Goal: Task Accomplishment & Management: Use online tool/utility

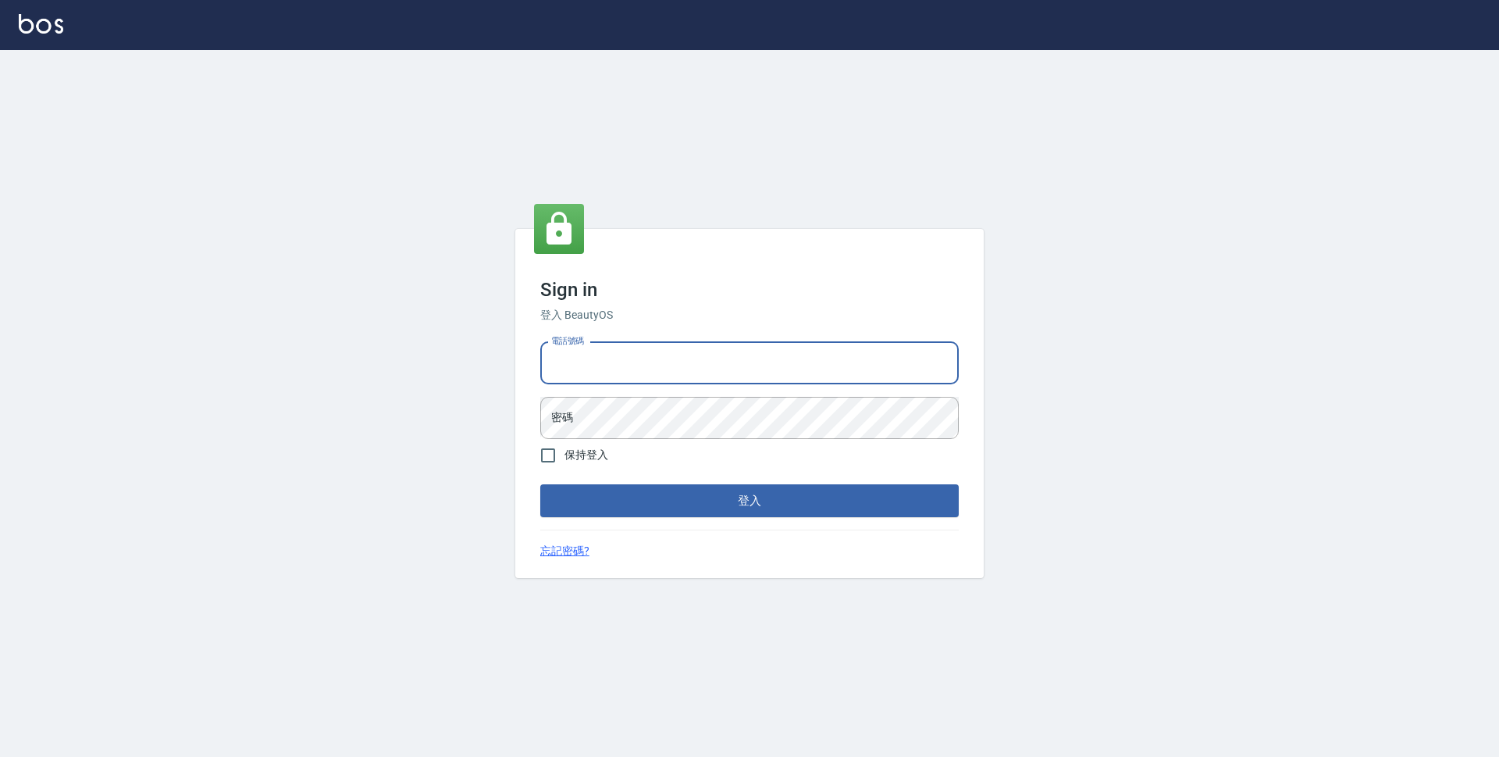
click at [720, 360] on input "電話號碼" at bounding box center [749, 363] width 419 height 42
type input "0423939755"
click at [540, 484] on button "登入" at bounding box center [749, 500] width 419 height 33
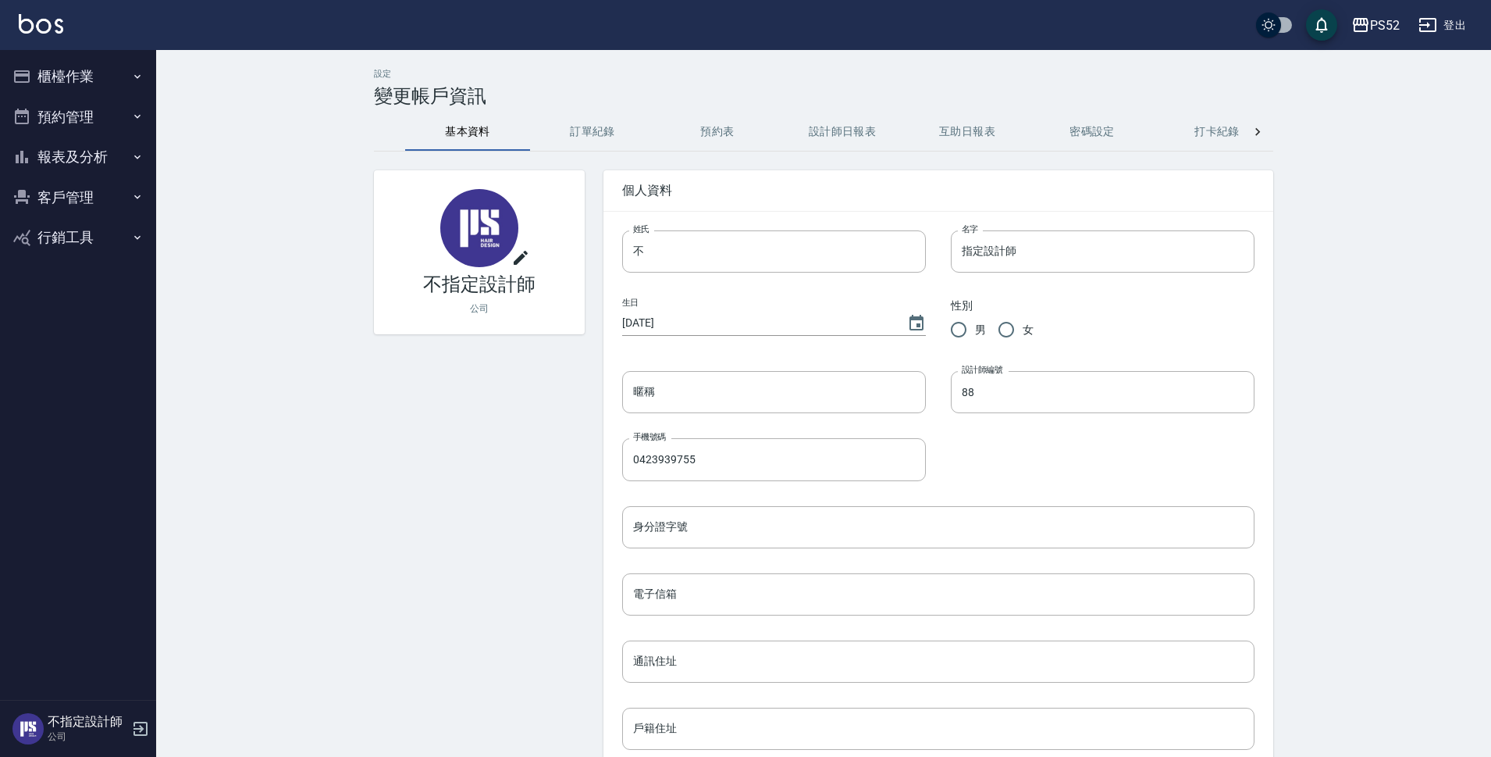
click at [104, 114] on button "預約管理" at bounding box center [78, 117] width 144 height 41
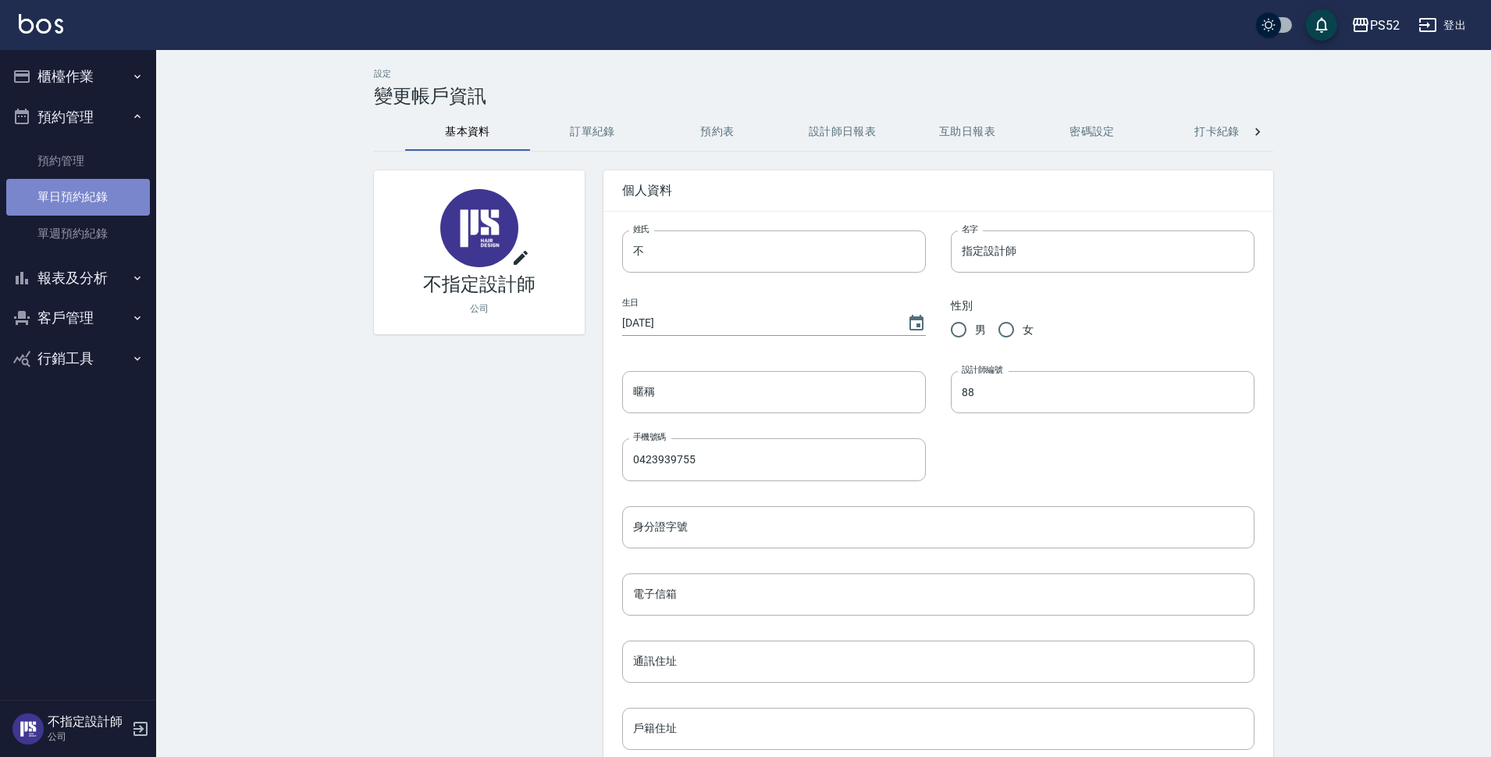
click at [95, 186] on link "單日預約紀錄" at bounding box center [78, 197] width 144 height 36
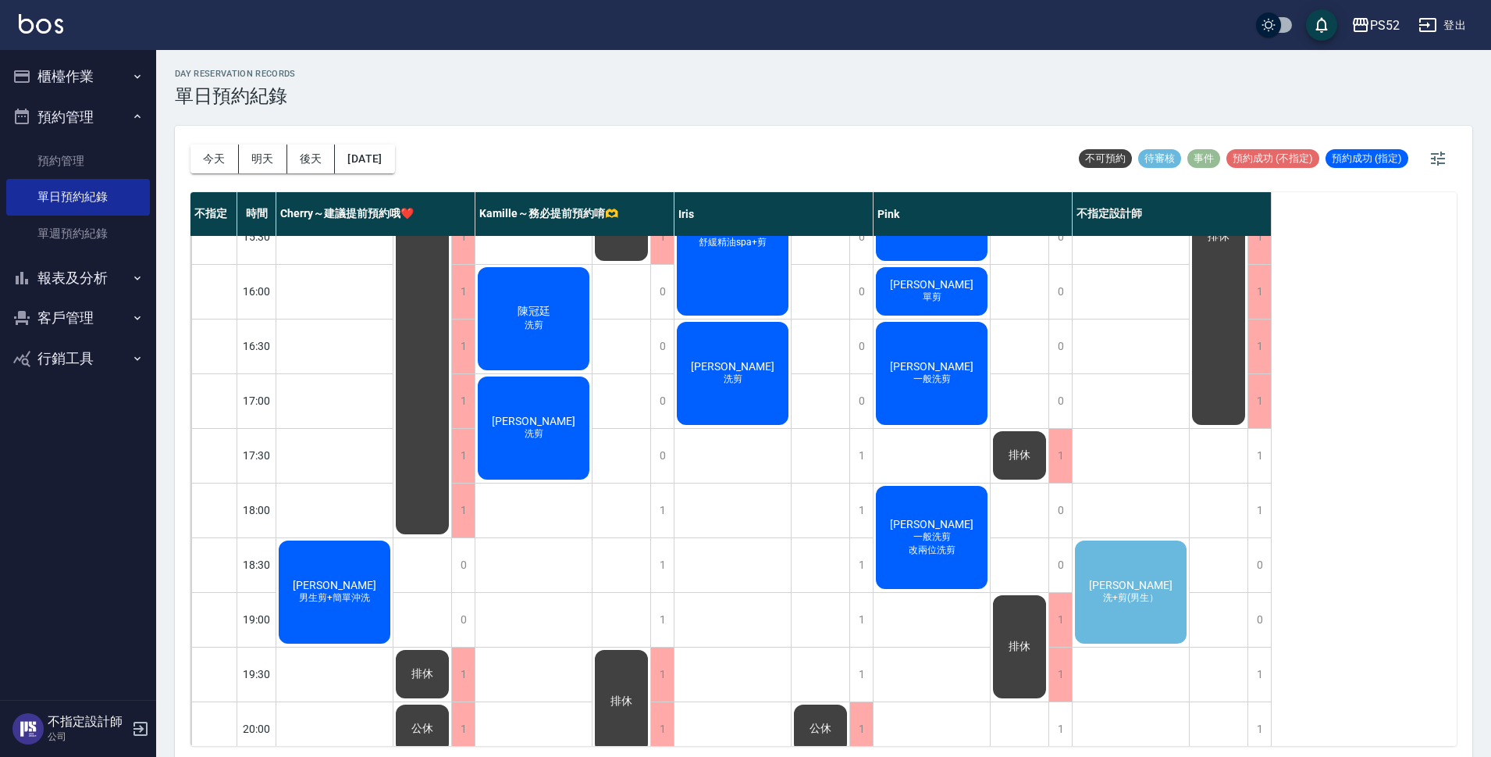
scroll to position [597, 0]
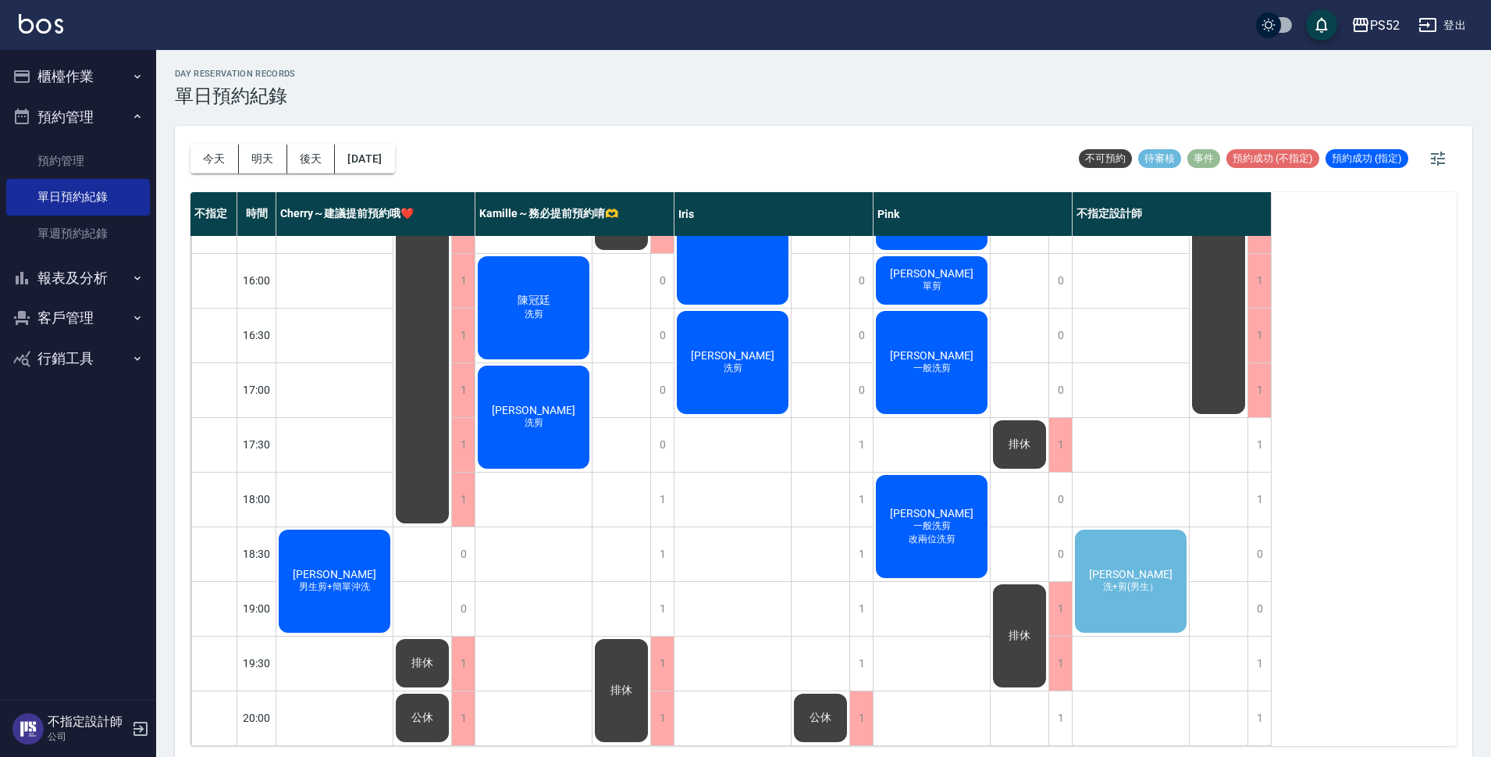
click at [1138, 580] on span "洗+剪(男生）" at bounding box center [1131, 586] width 62 height 13
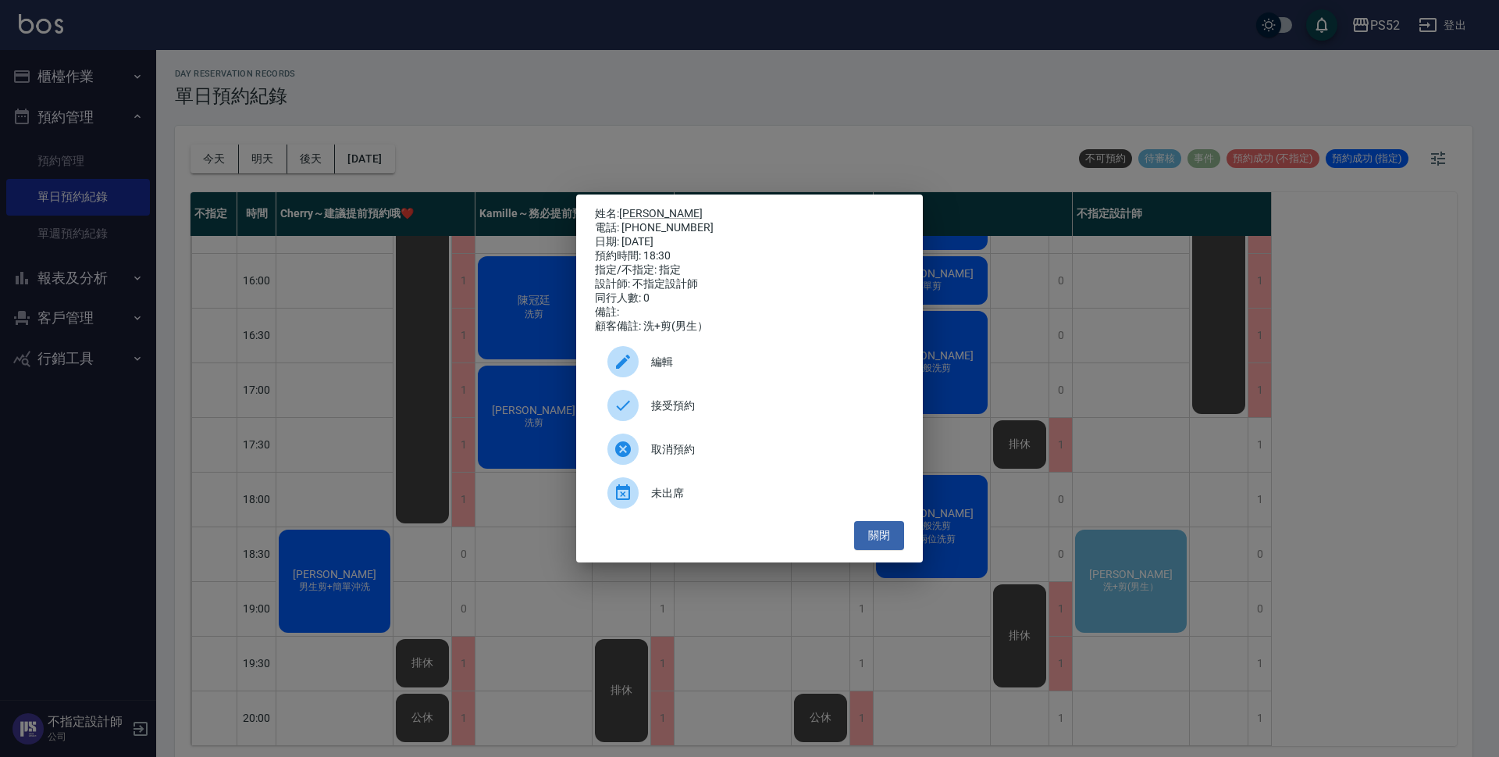
click at [707, 414] on span "接受預約" at bounding box center [771, 405] width 240 height 16
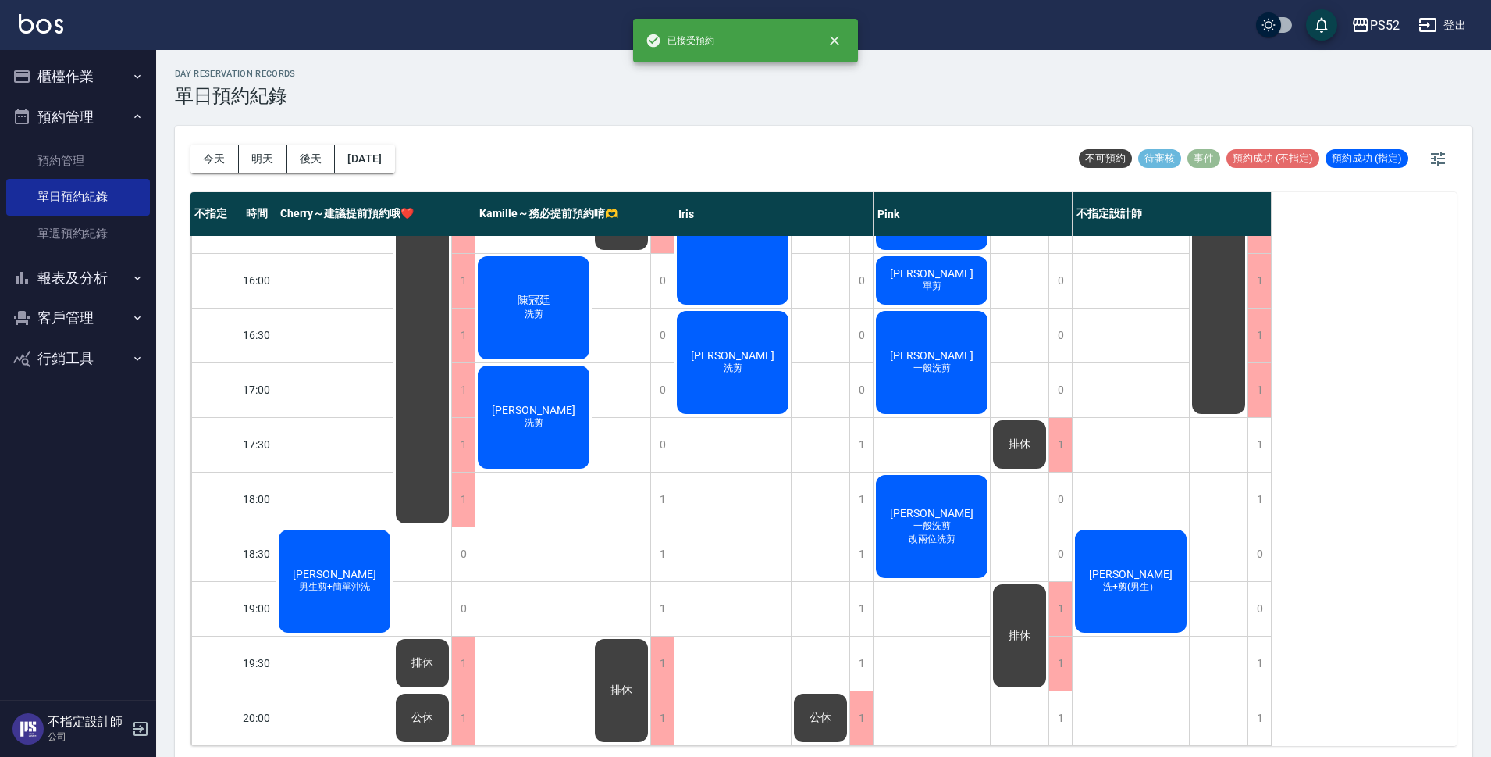
click at [1143, 552] on div "[PERSON_NAME] 洗+剪(男生）" at bounding box center [1131, 581] width 116 height 108
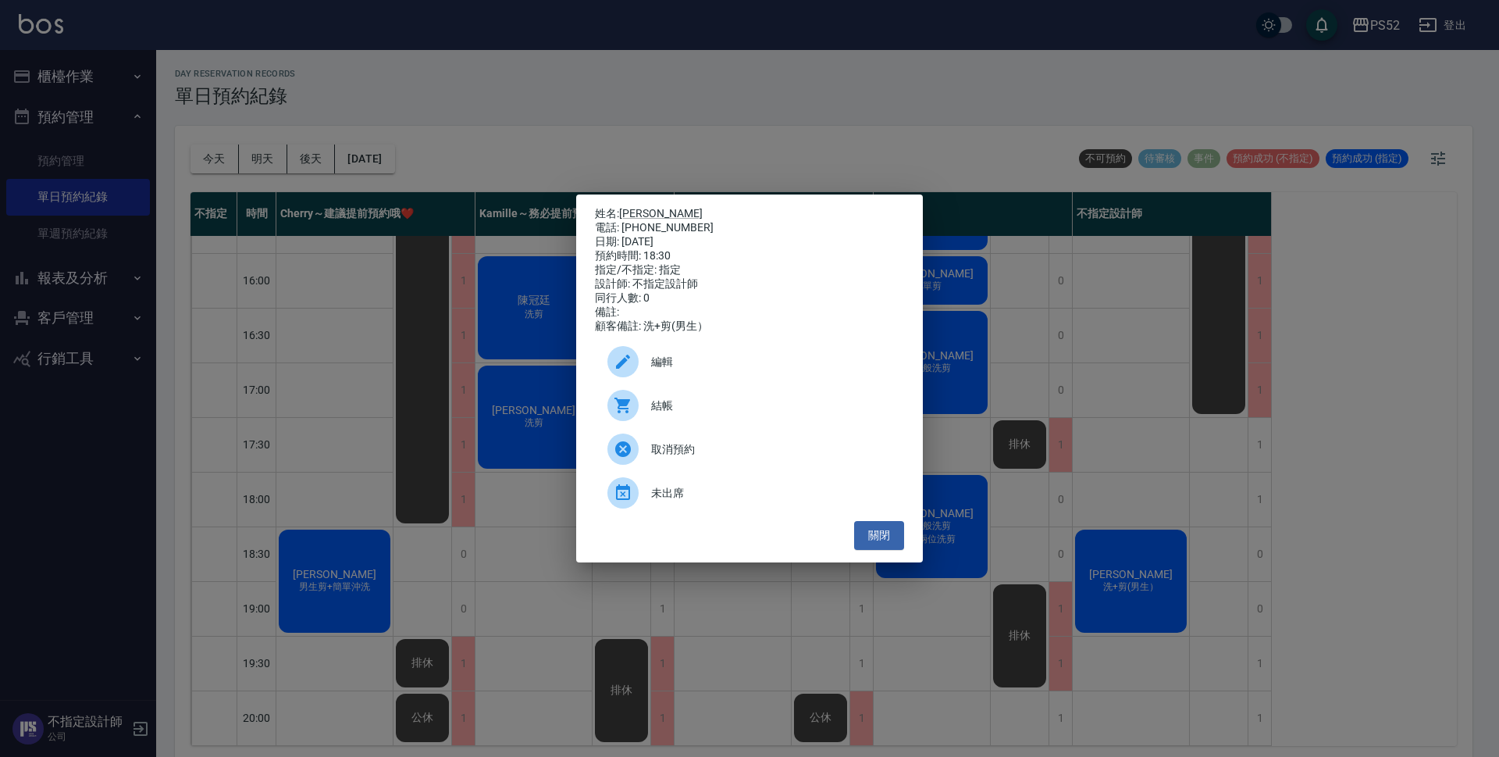
click at [660, 364] on span "編輯" at bounding box center [771, 362] width 240 height 16
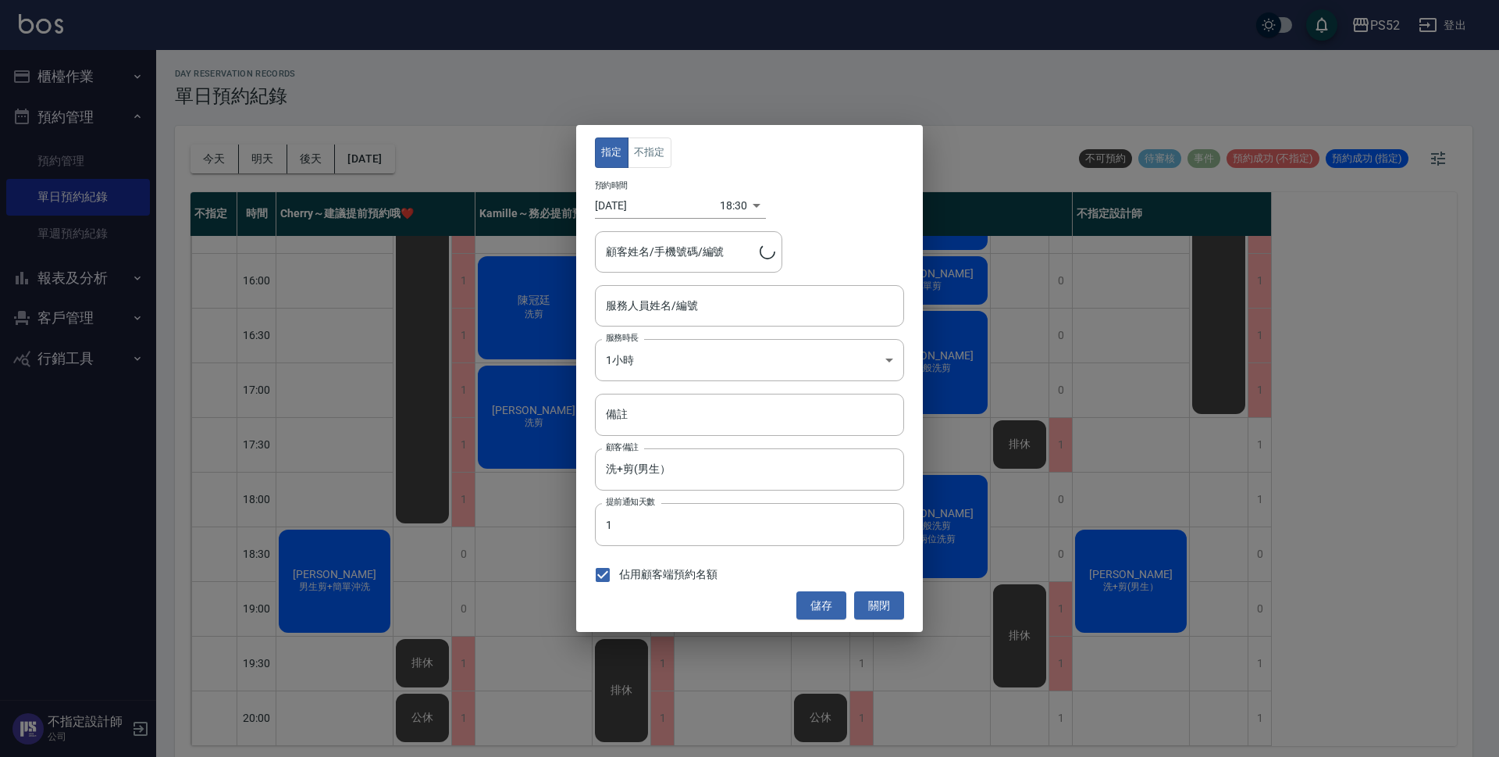
type input "不指定設計師-88"
type input "[PERSON_NAME]/0966507721/B0966507721"
click at [647, 159] on button "不指定" at bounding box center [650, 152] width 44 height 30
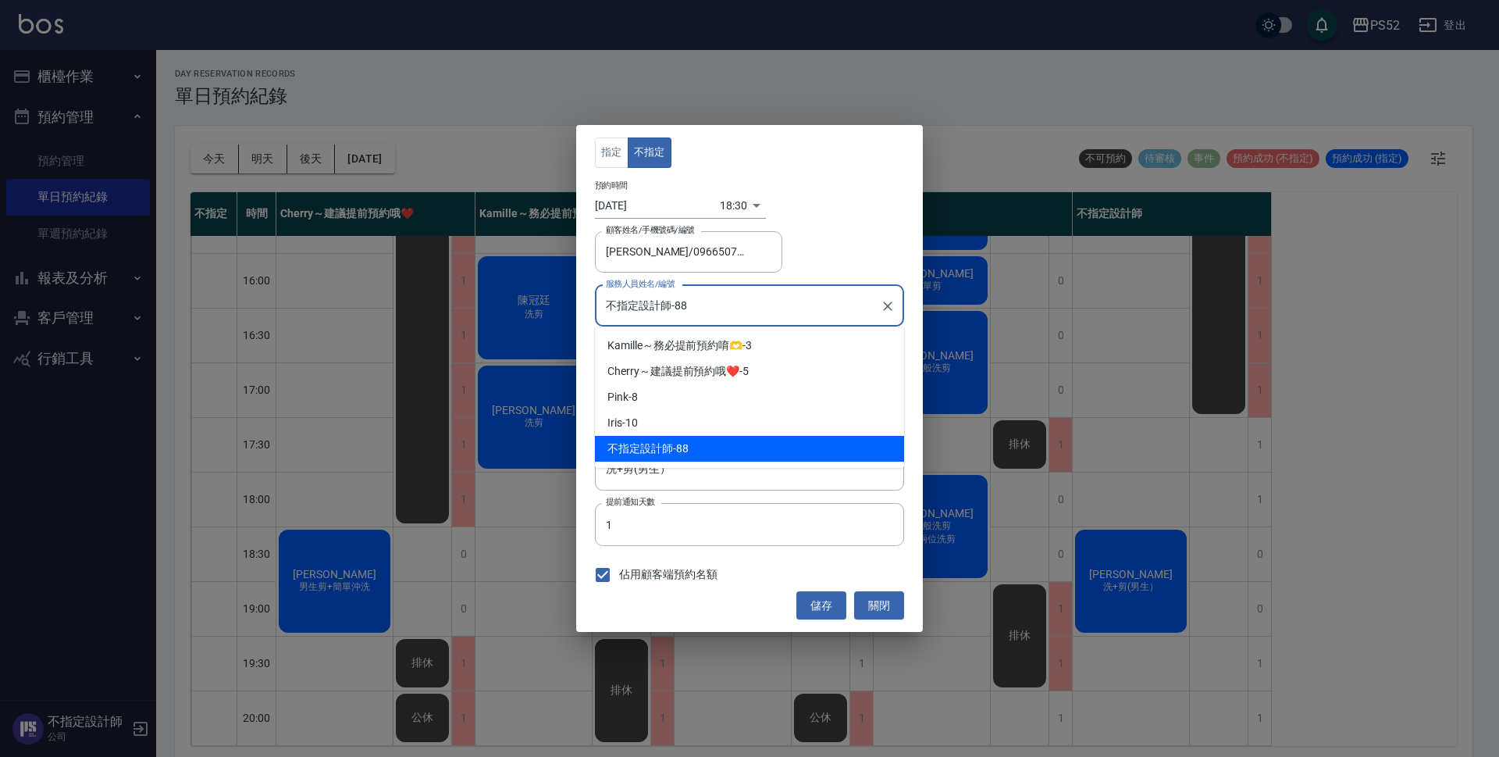
click at [752, 310] on input "不指定設計師-88" at bounding box center [738, 305] width 272 height 27
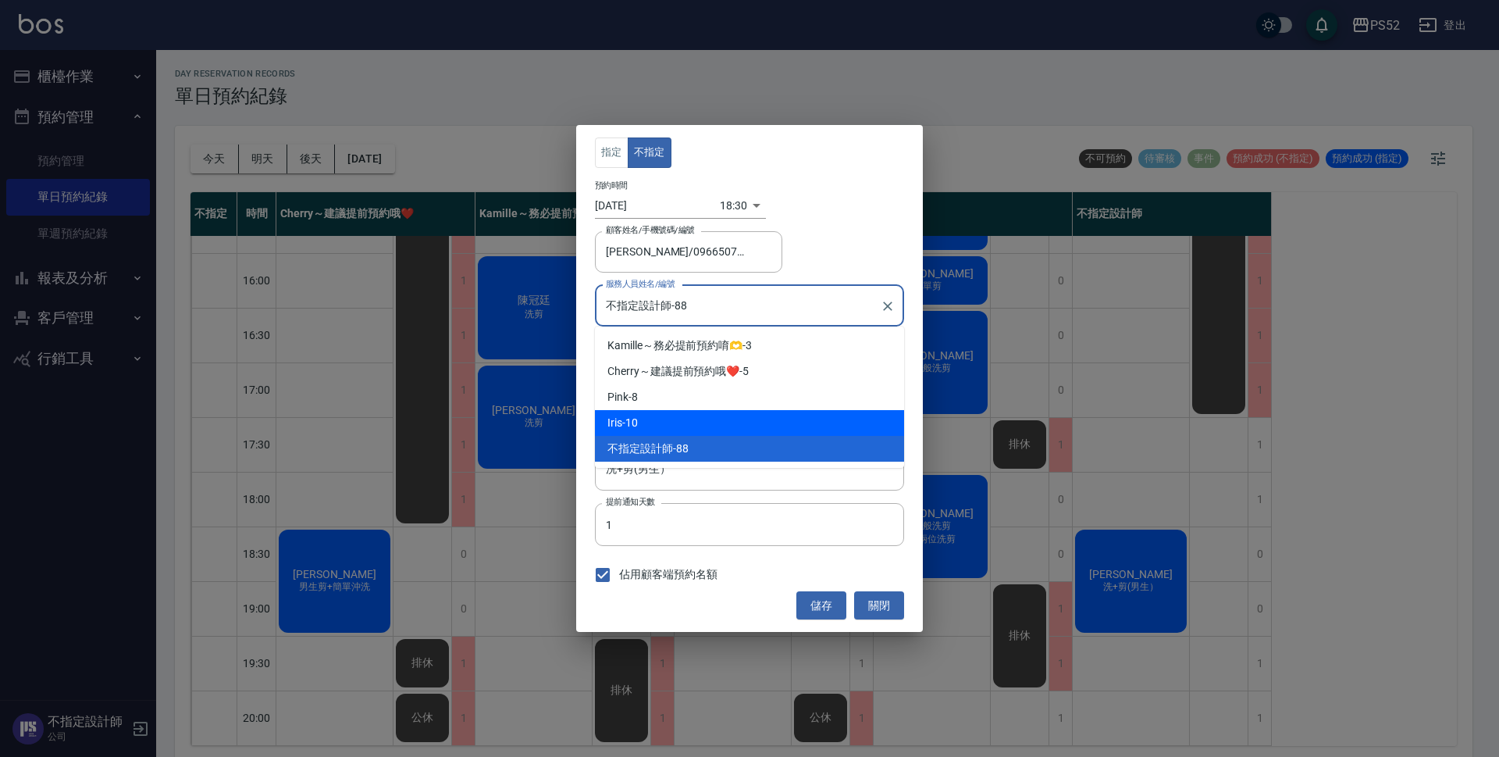
click at [714, 426] on div "Iris -10" at bounding box center [749, 423] width 309 height 26
type input "Iris-10"
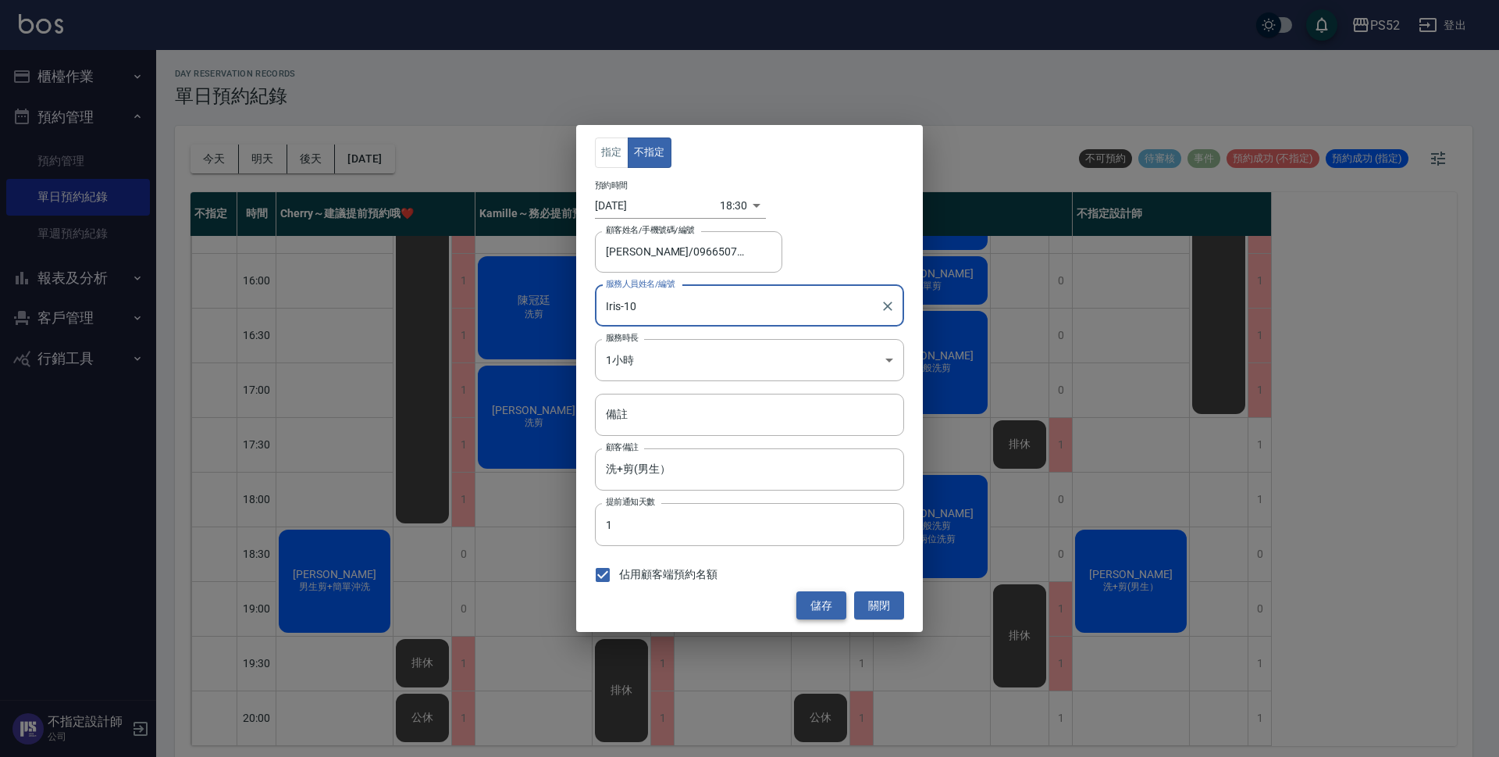
click at [816, 606] on button "儲存" at bounding box center [821, 605] width 50 height 29
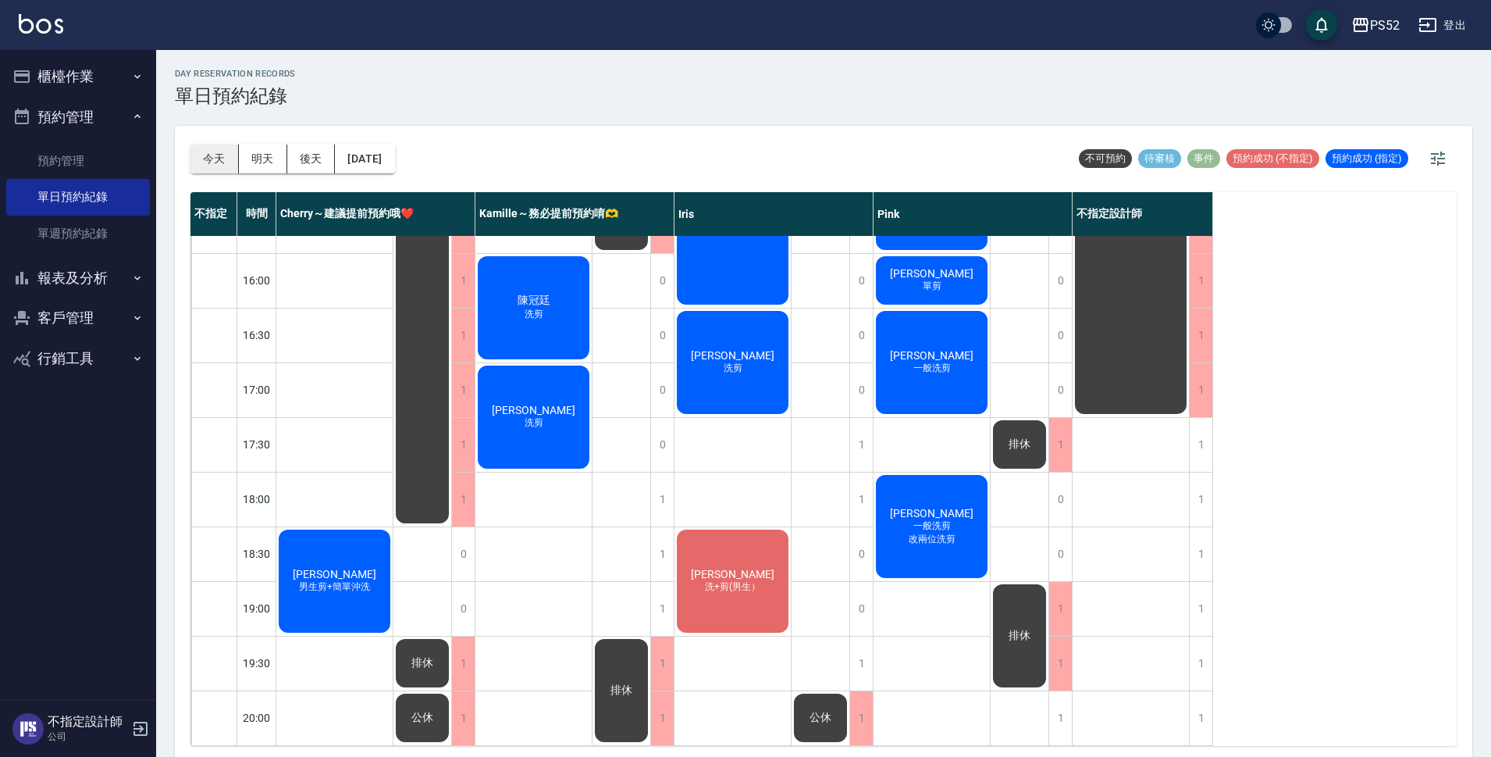
click at [207, 145] on button "今天" at bounding box center [215, 158] width 48 height 29
click at [242, 164] on button "明天" at bounding box center [263, 158] width 48 height 29
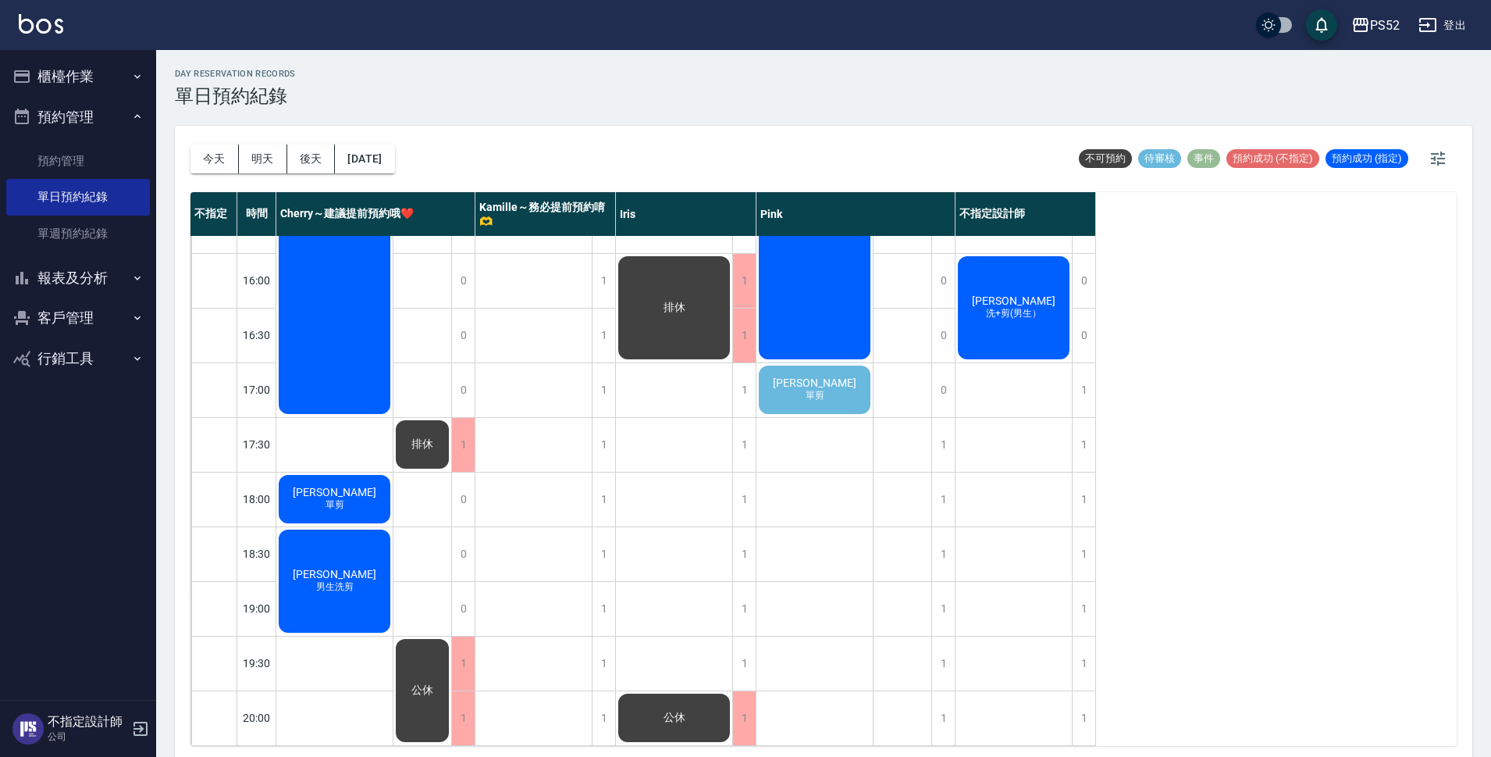
click at [851, 380] on div "[PERSON_NAME]剪" at bounding box center [815, 389] width 116 height 53
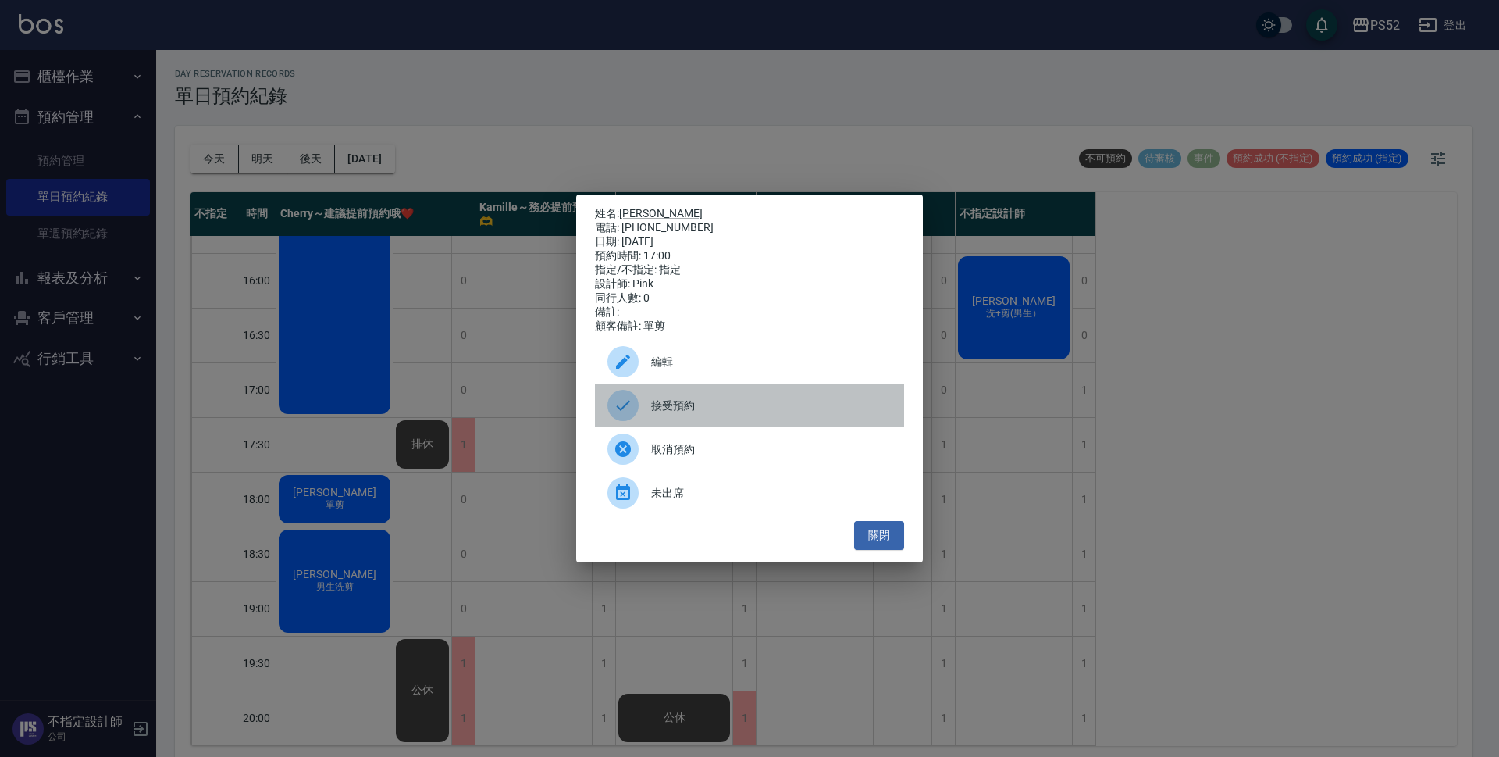
click at [711, 414] on span "接受預約" at bounding box center [771, 405] width 240 height 16
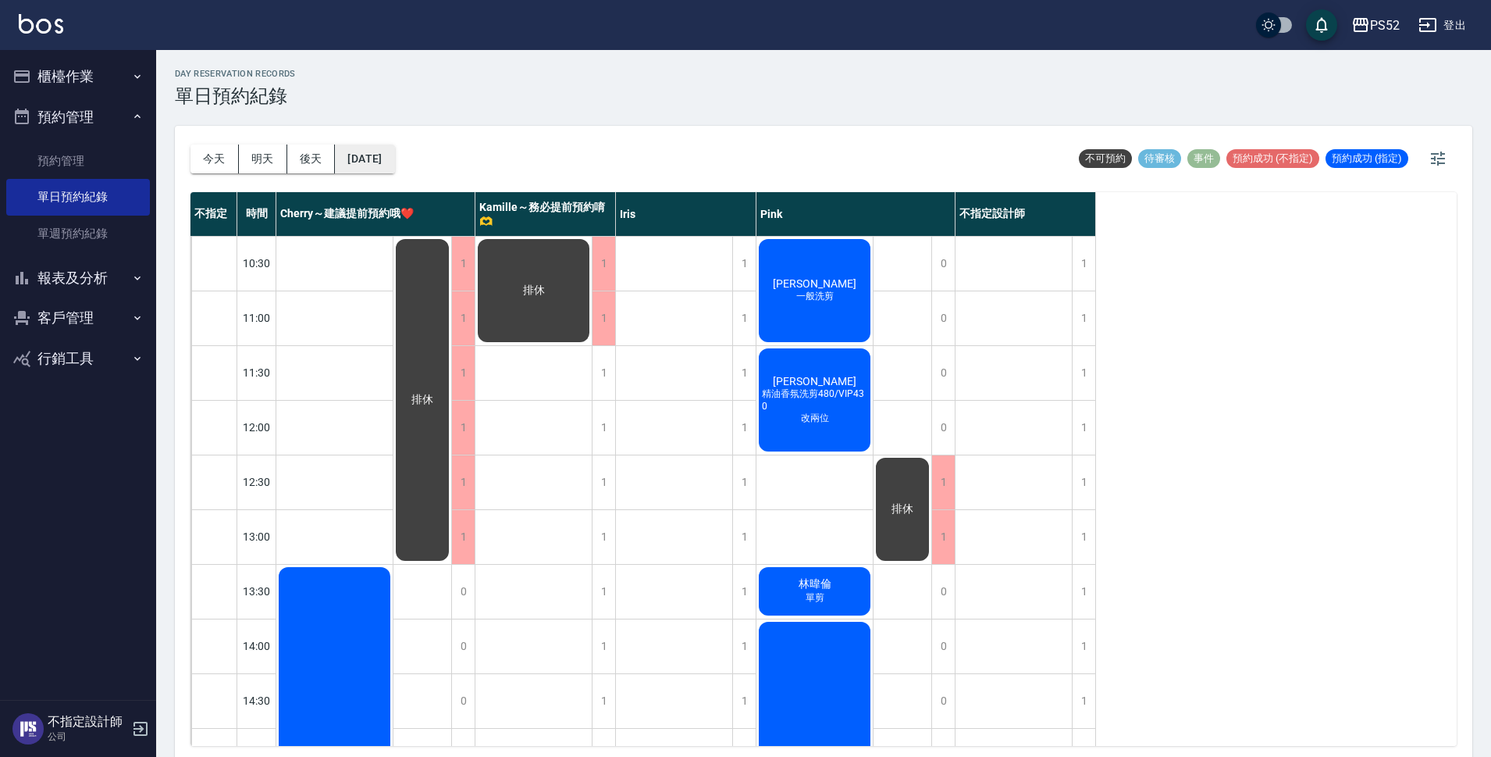
click at [383, 161] on button "[DATE]" at bounding box center [364, 158] width 59 height 29
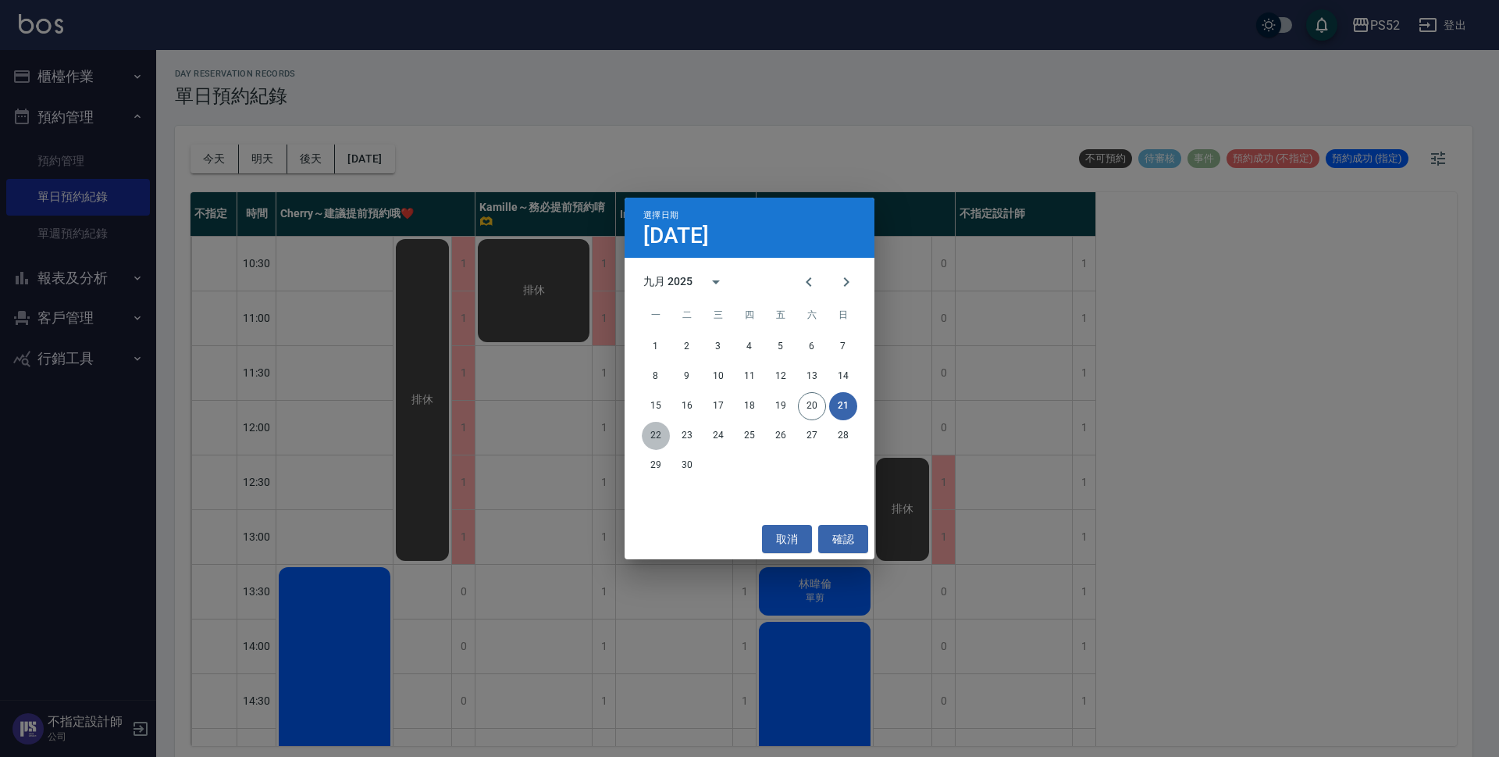
click at [657, 435] on button "22" at bounding box center [656, 436] width 28 height 28
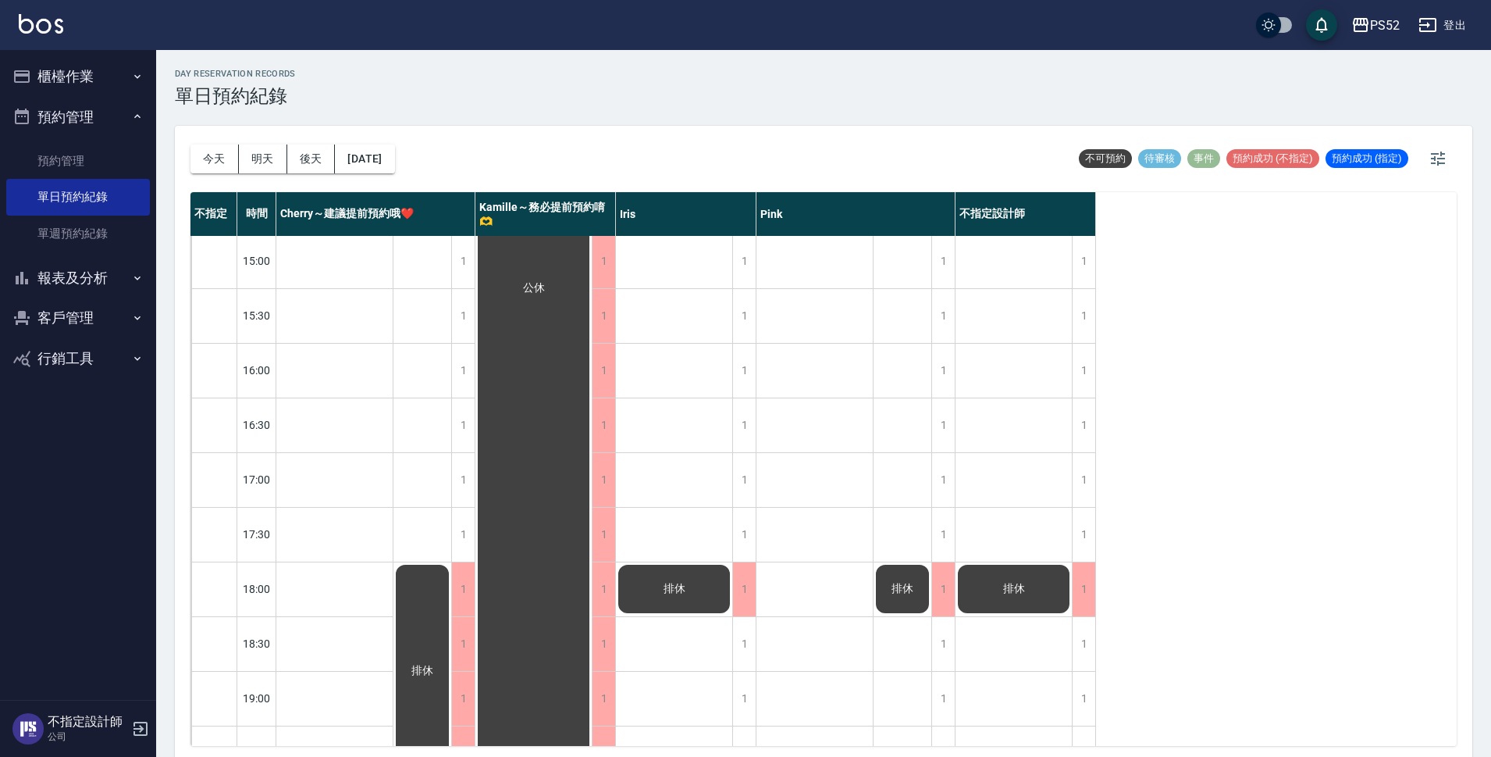
scroll to position [597, 0]
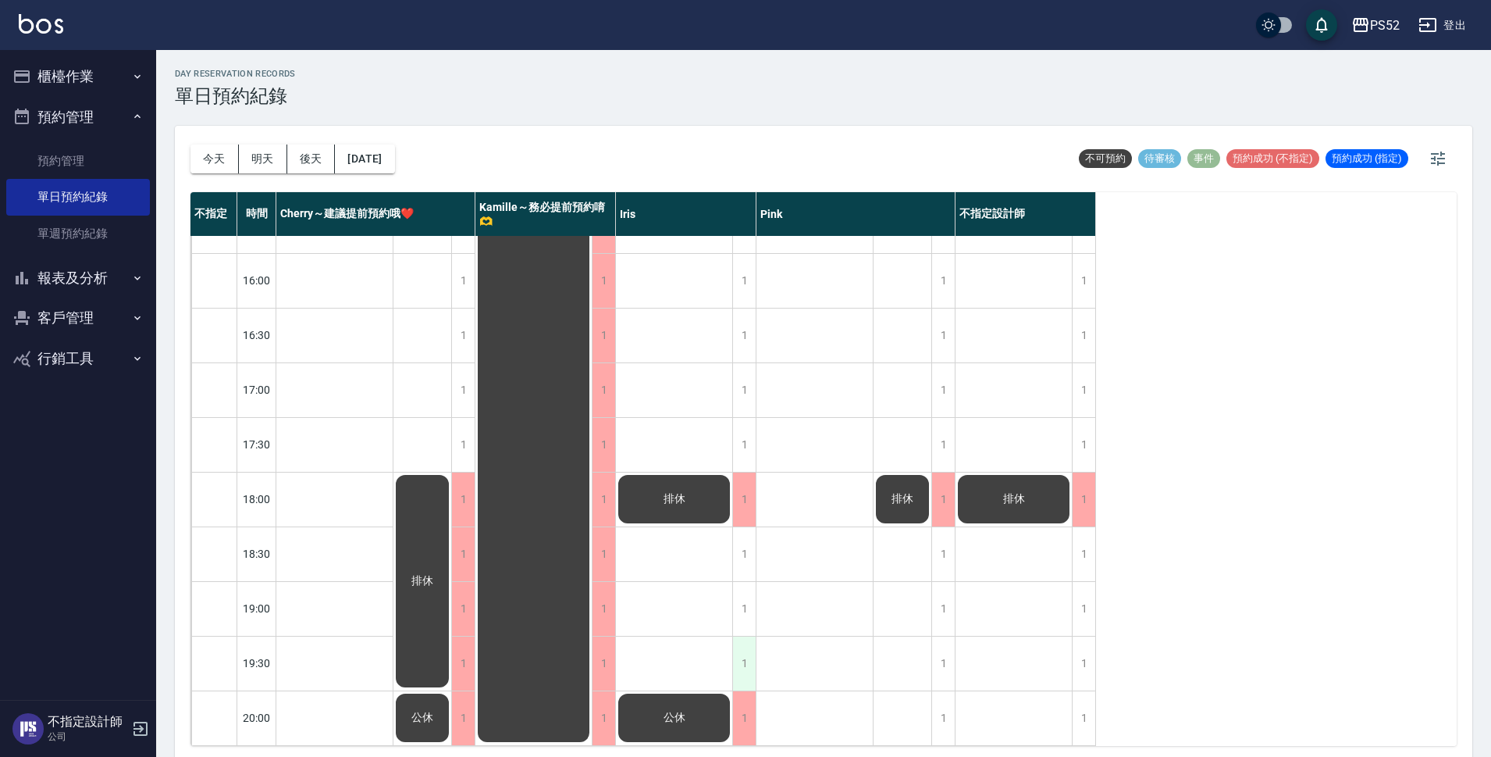
click at [747, 654] on div "1" at bounding box center [743, 663] width 23 height 54
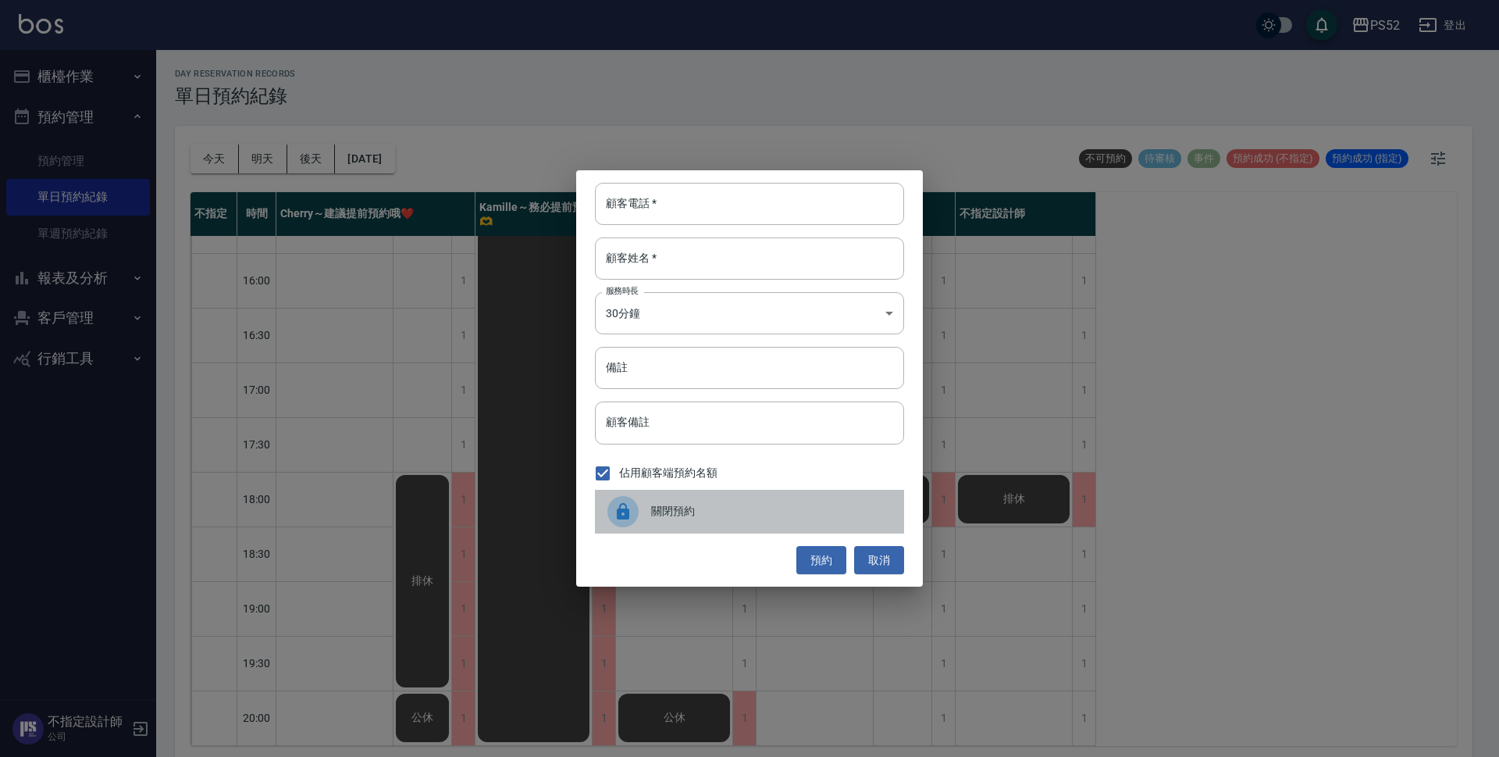
click at [725, 511] on span "關閉預約" at bounding box center [771, 511] width 240 height 16
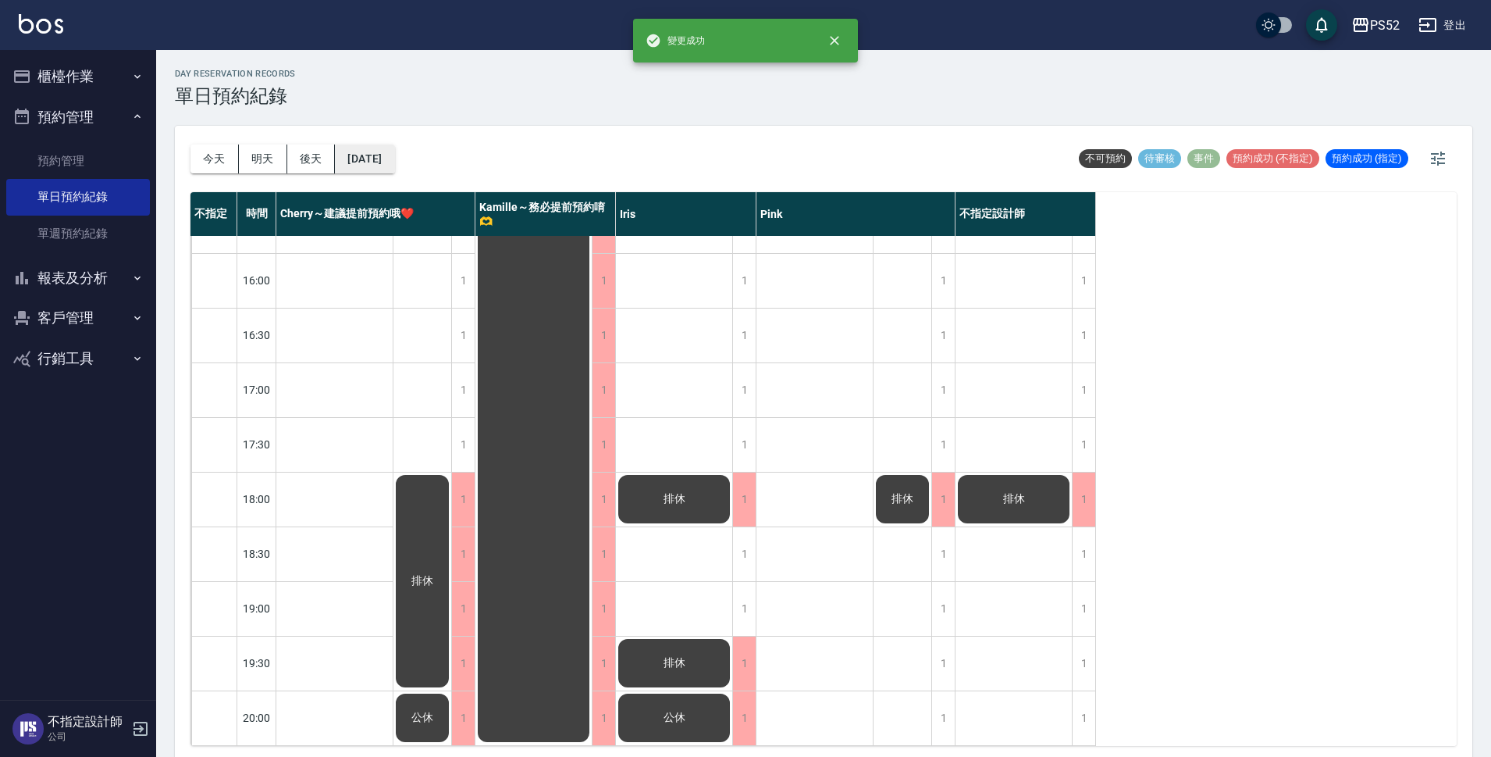
click at [379, 160] on button "[DATE]" at bounding box center [364, 158] width 59 height 29
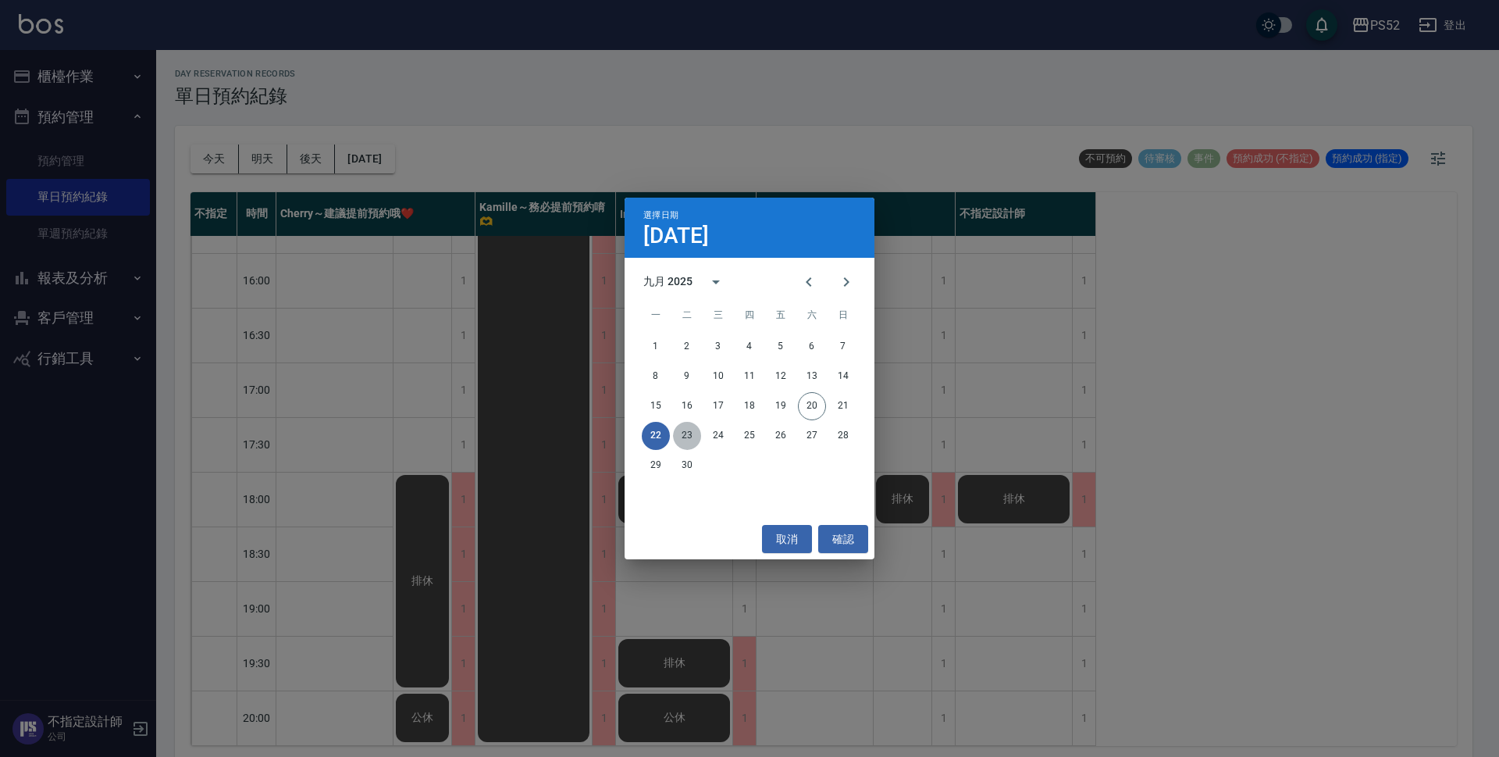
click at [684, 430] on button "23" at bounding box center [687, 436] width 28 height 28
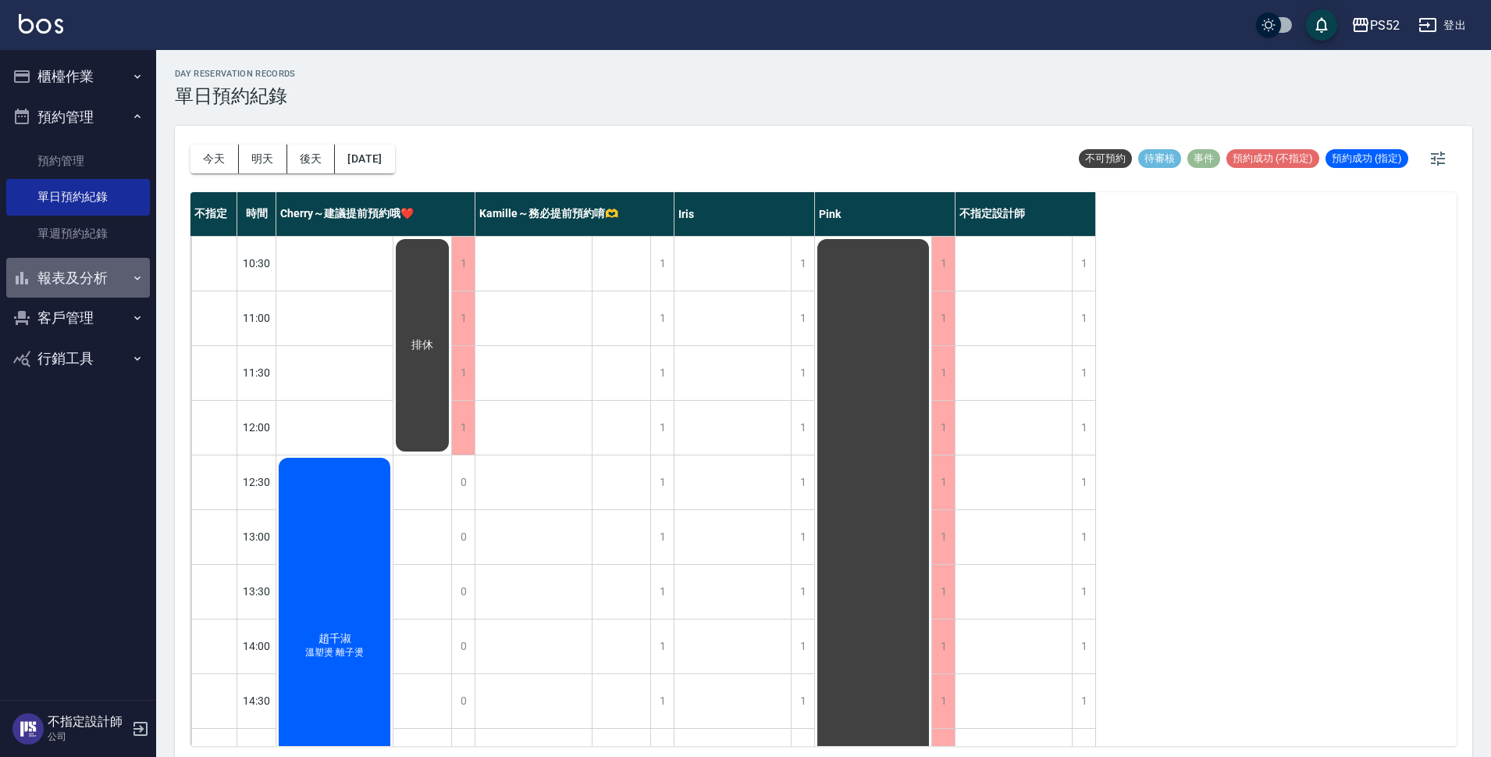
click at [99, 276] on button "報表及分析" at bounding box center [78, 278] width 144 height 41
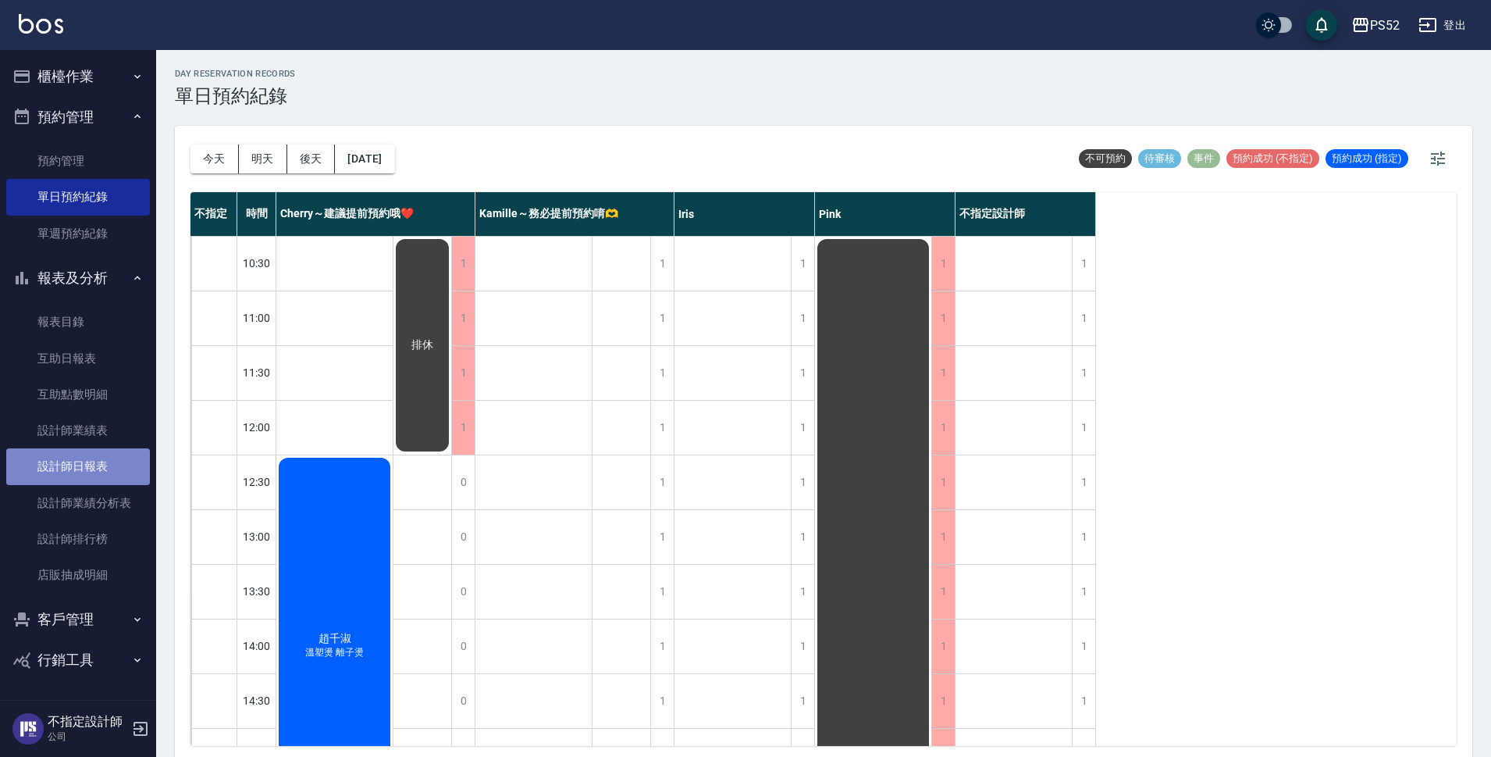
click at [89, 467] on link "設計師日報表" at bounding box center [78, 466] width 144 height 36
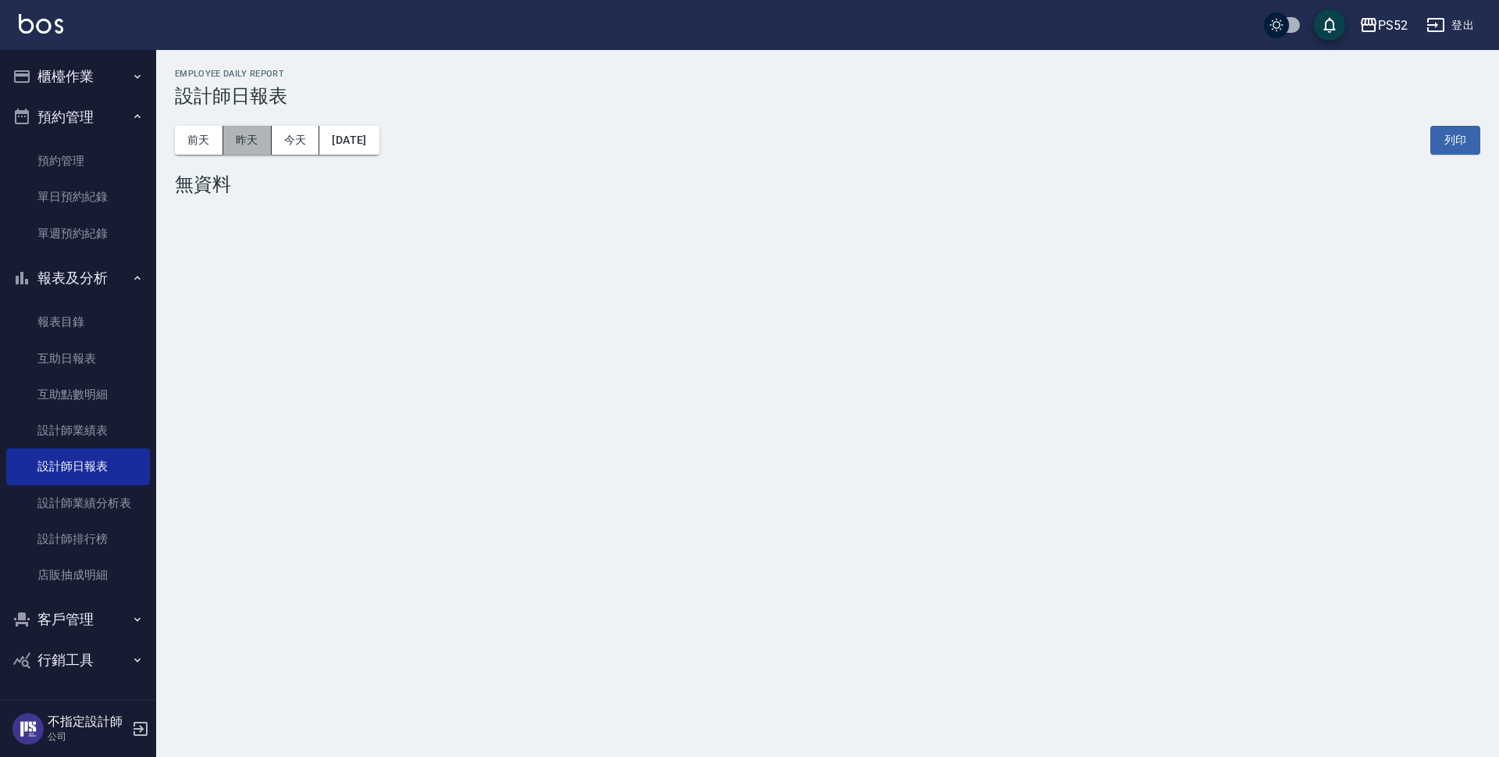
click at [251, 139] on button "昨天" at bounding box center [247, 140] width 48 height 29
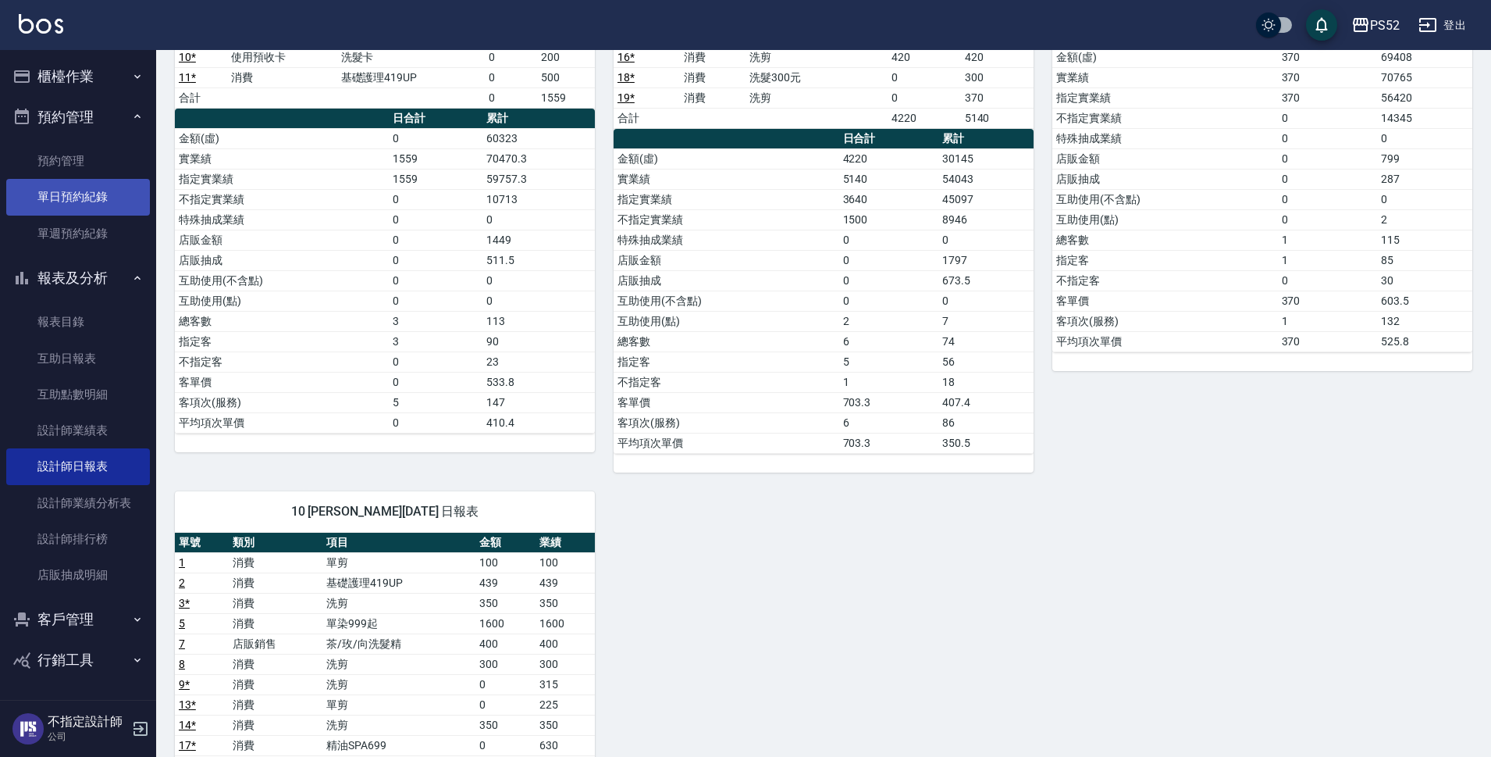
scroll to position [208, 0]
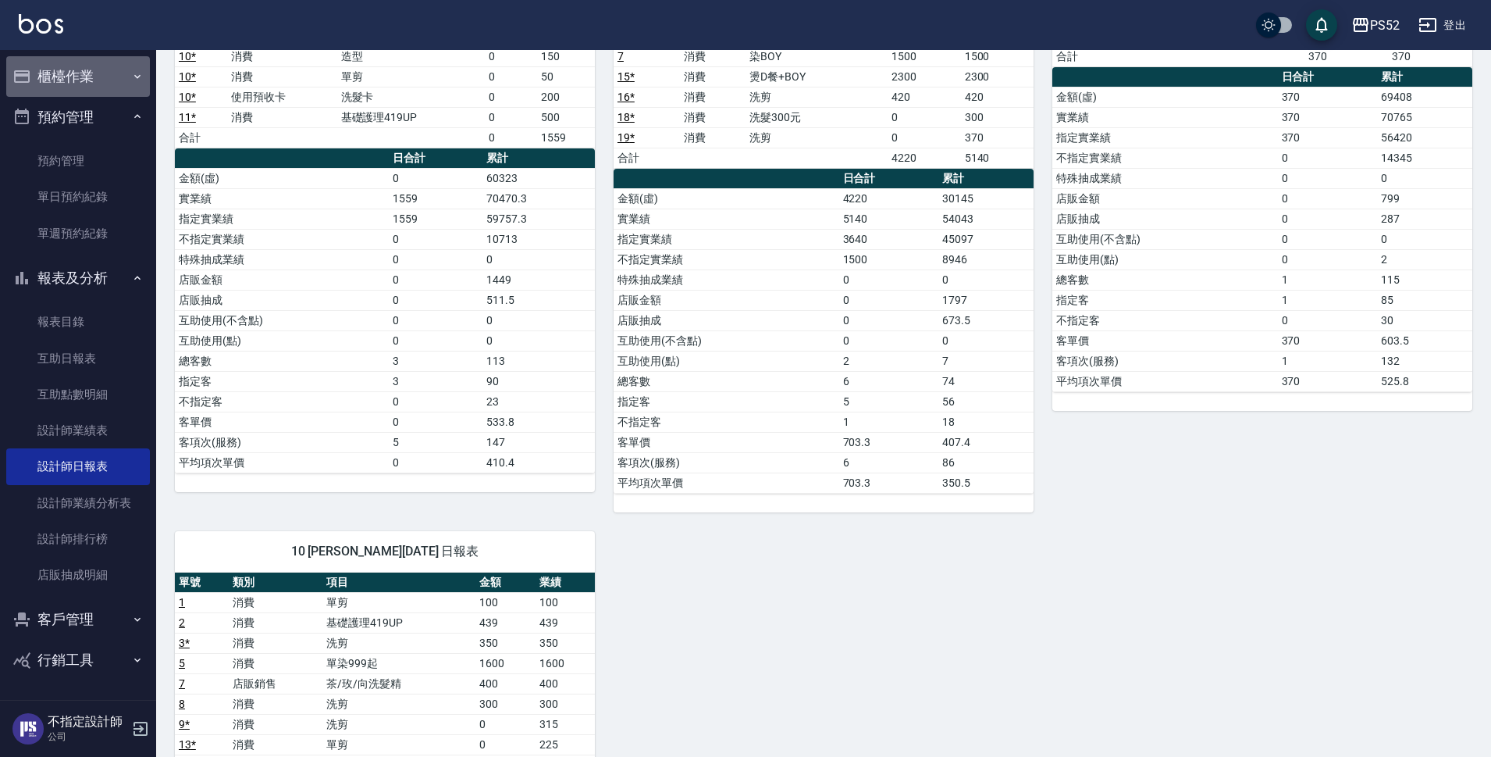
click at [96, 74] on button "櫃檯作業" at bounding box center [78, 76] width 144 height 41
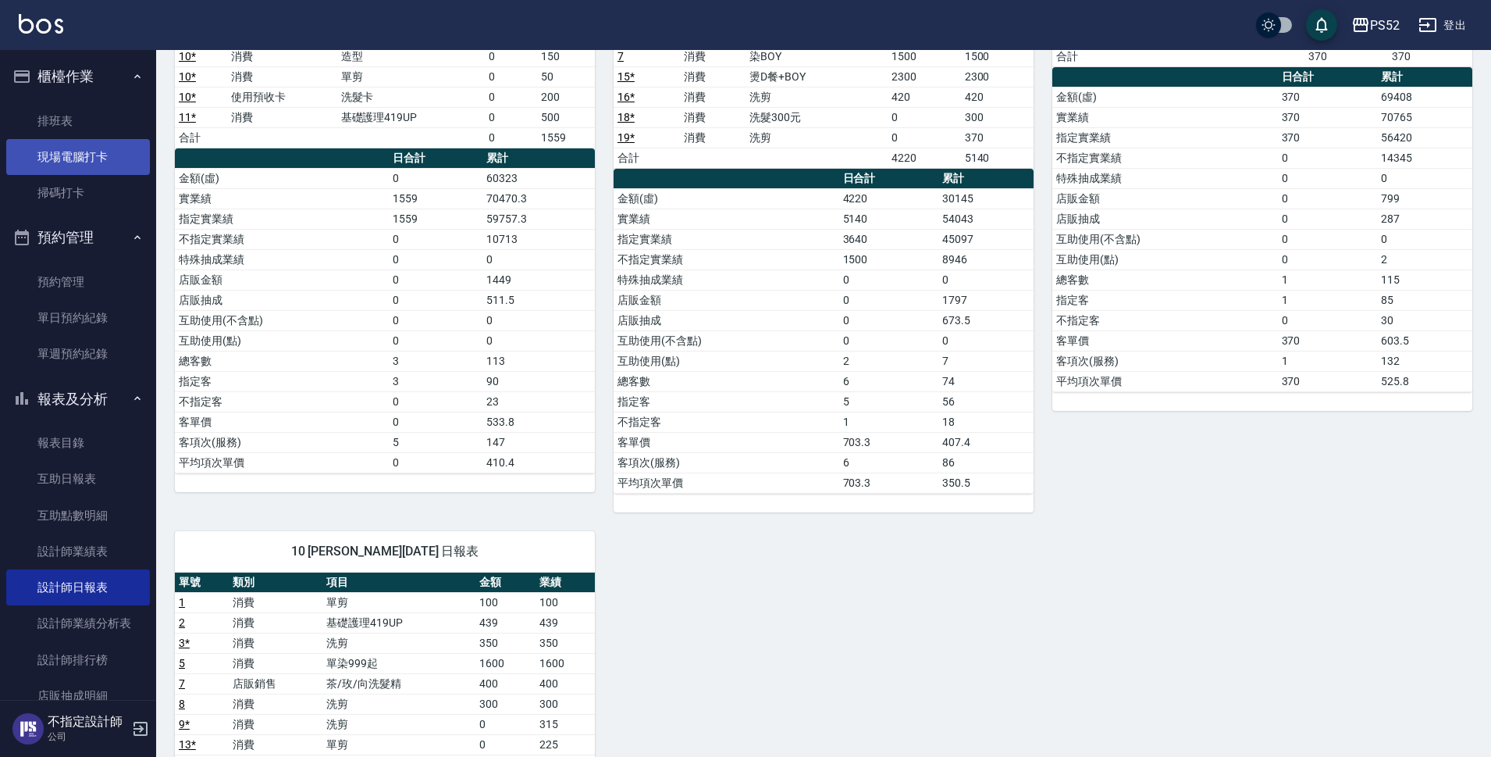
click at [113, 163] on link "現場電腦打卡" at bounding box center [78, 157] width 144 height 36
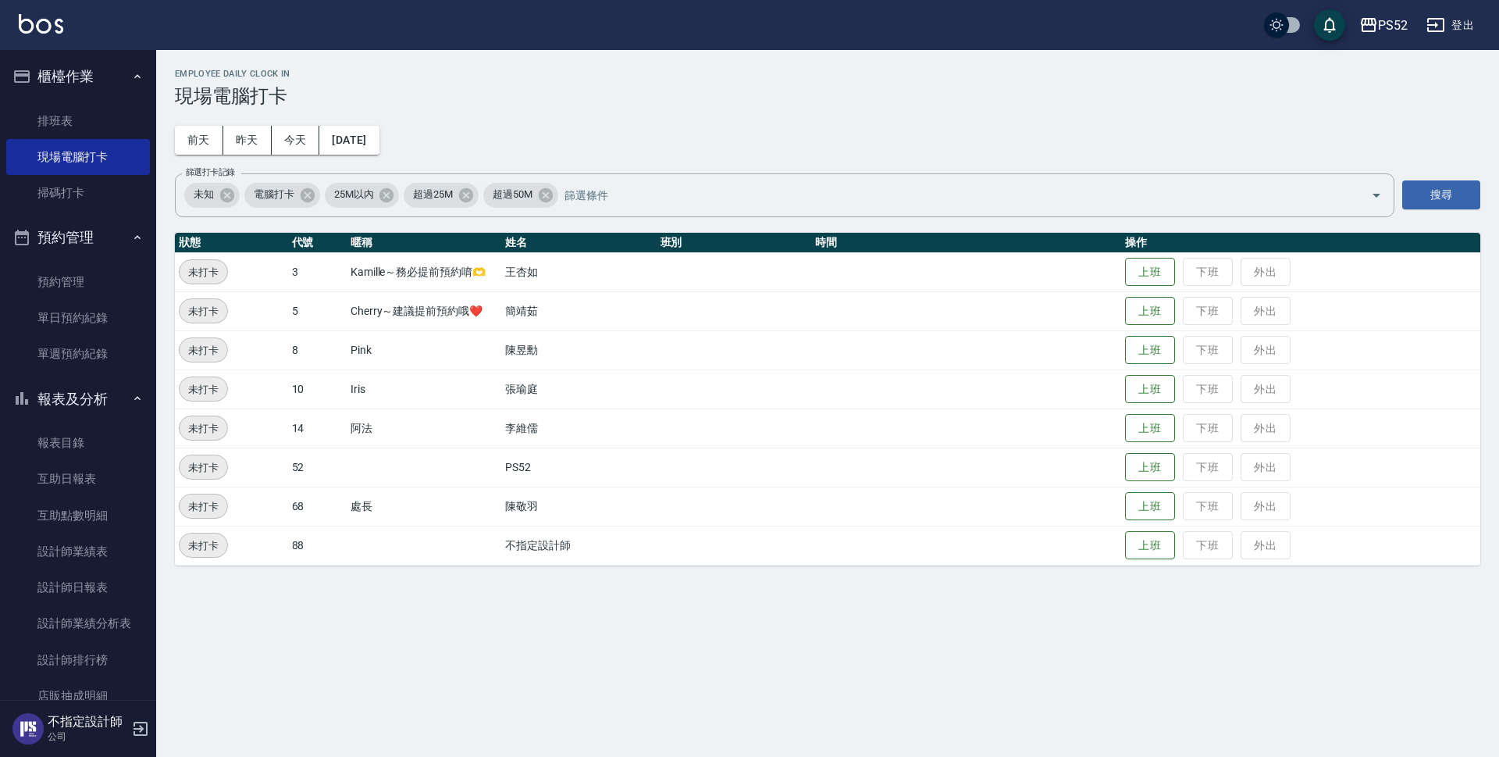
click at [1459, 32] on button "登出" at bounding box center [1450, 25] width 60 height 29
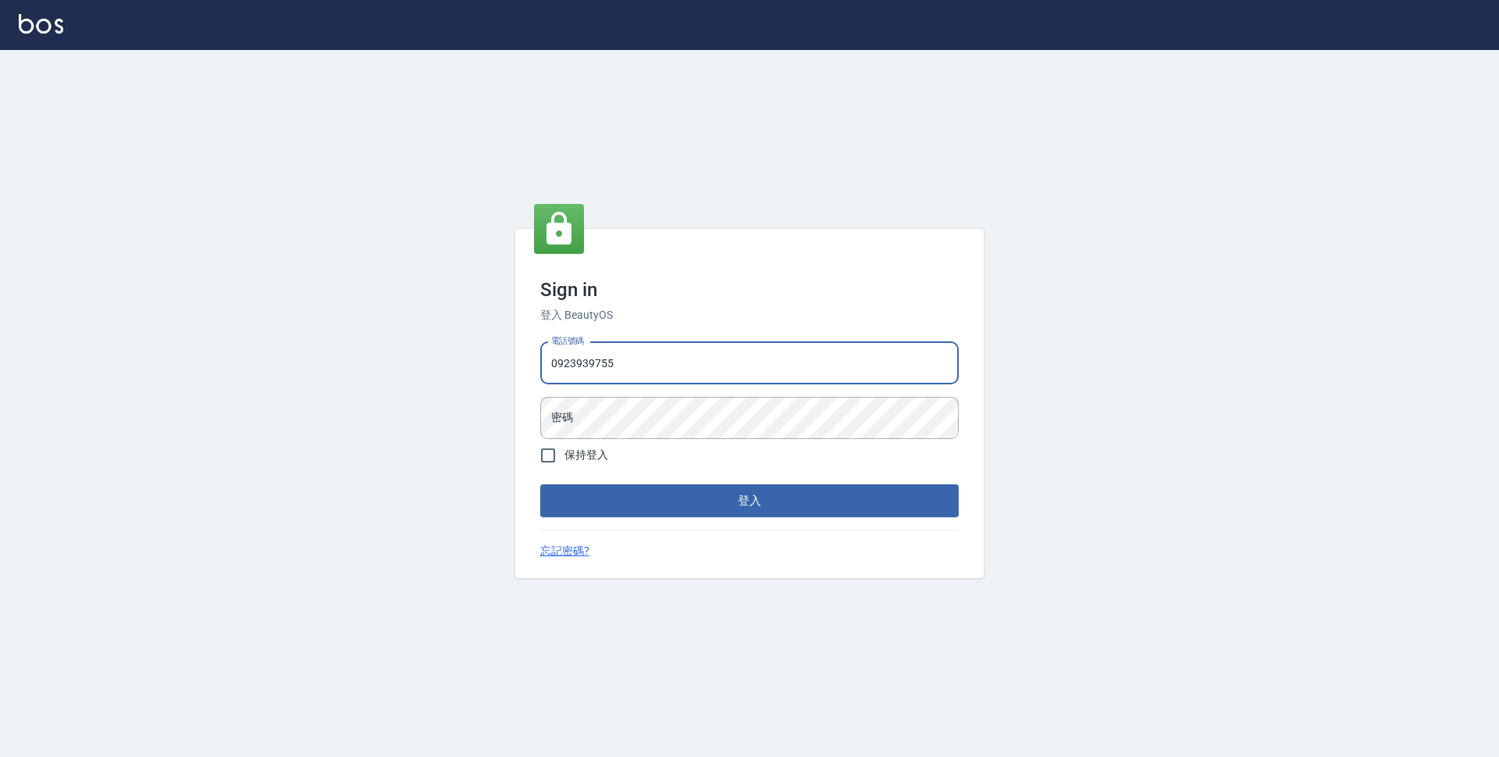
type input "0923939755"
click at [540, 484] on button "登入" at bounding box center [749, 500] width 419 height 33
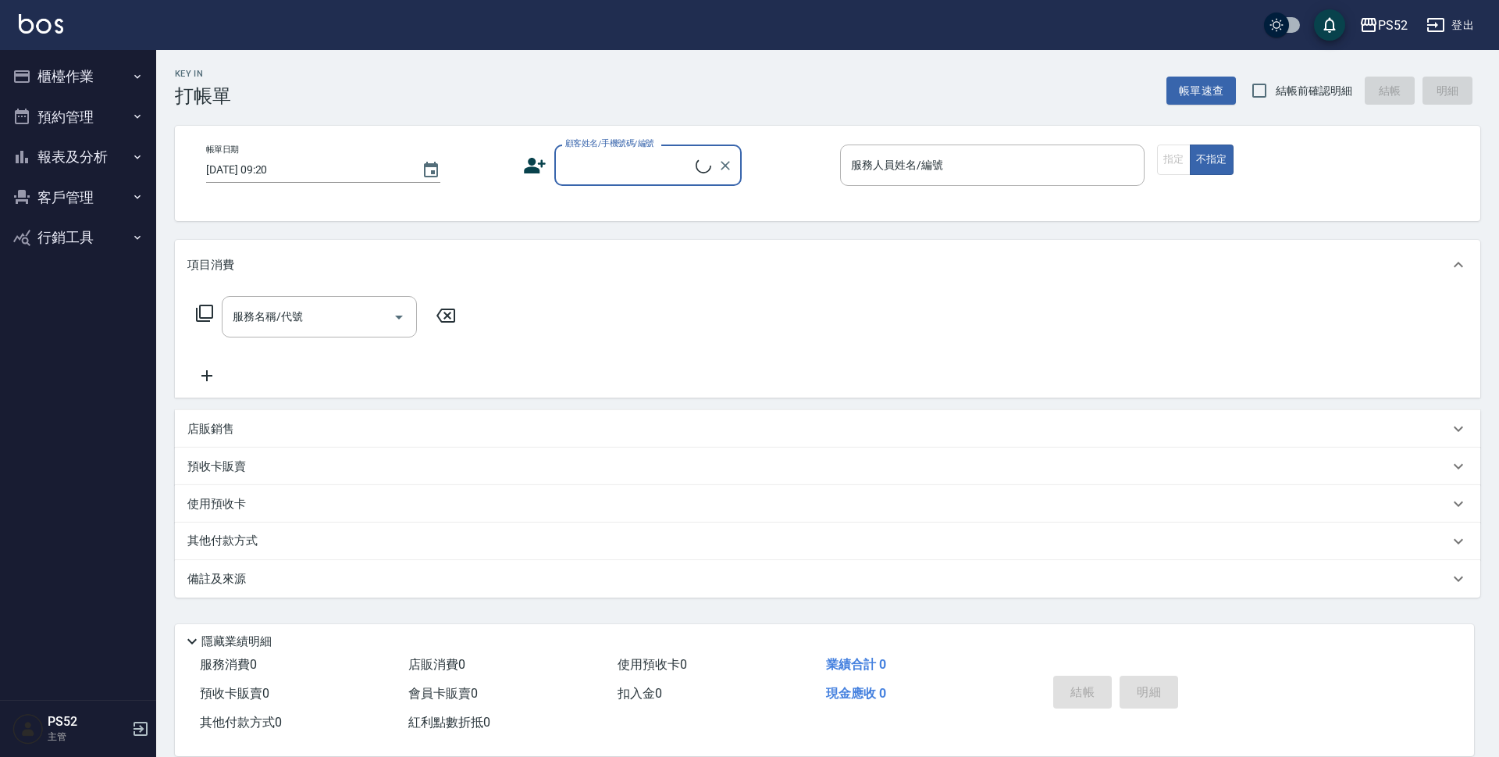
click at [91, 71] on button "櫃檯作業" at bounding box center [78, 76] width 144 height 41
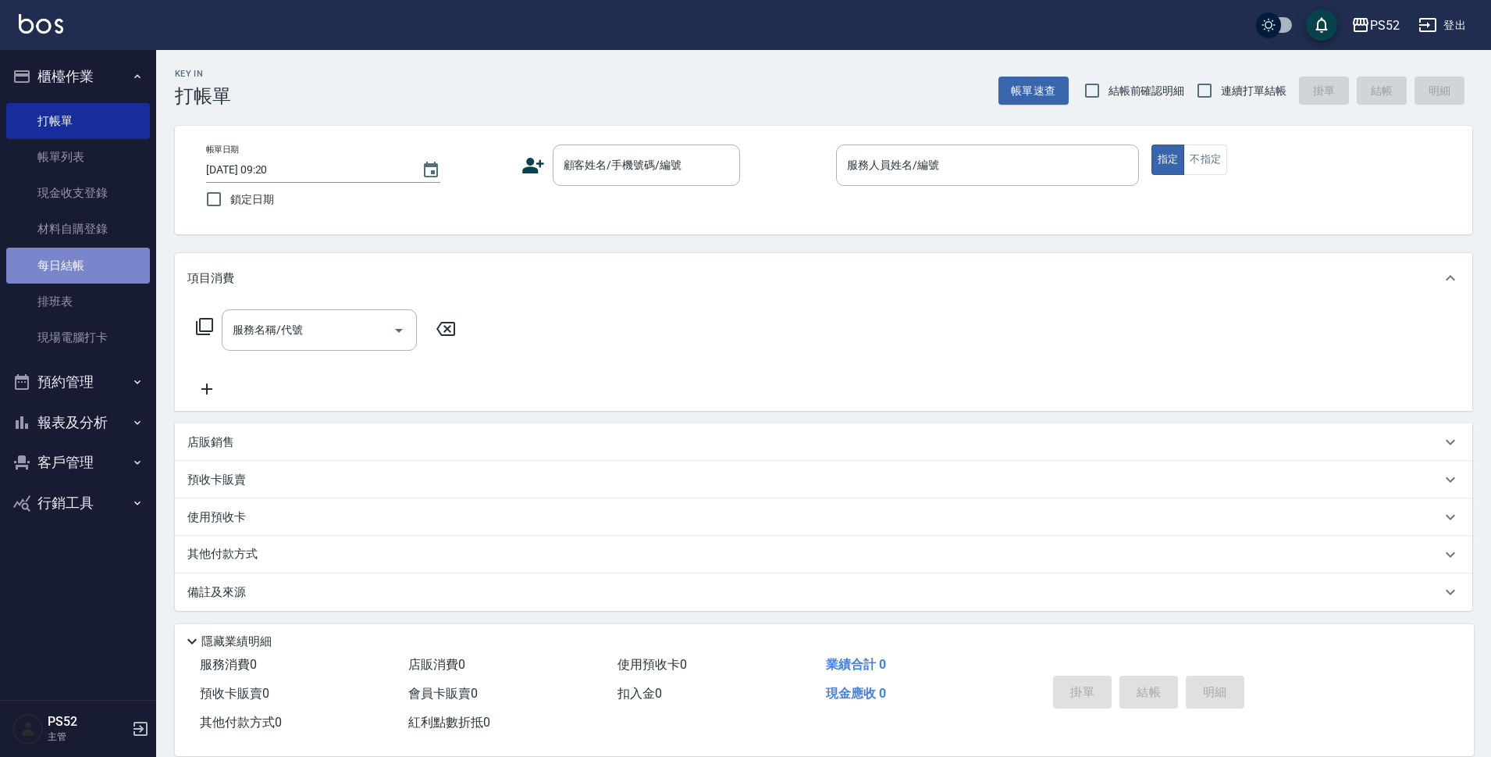
click at [88, 262] on link "每日結帳" at bounding box center [78, 266] width 144 height 36
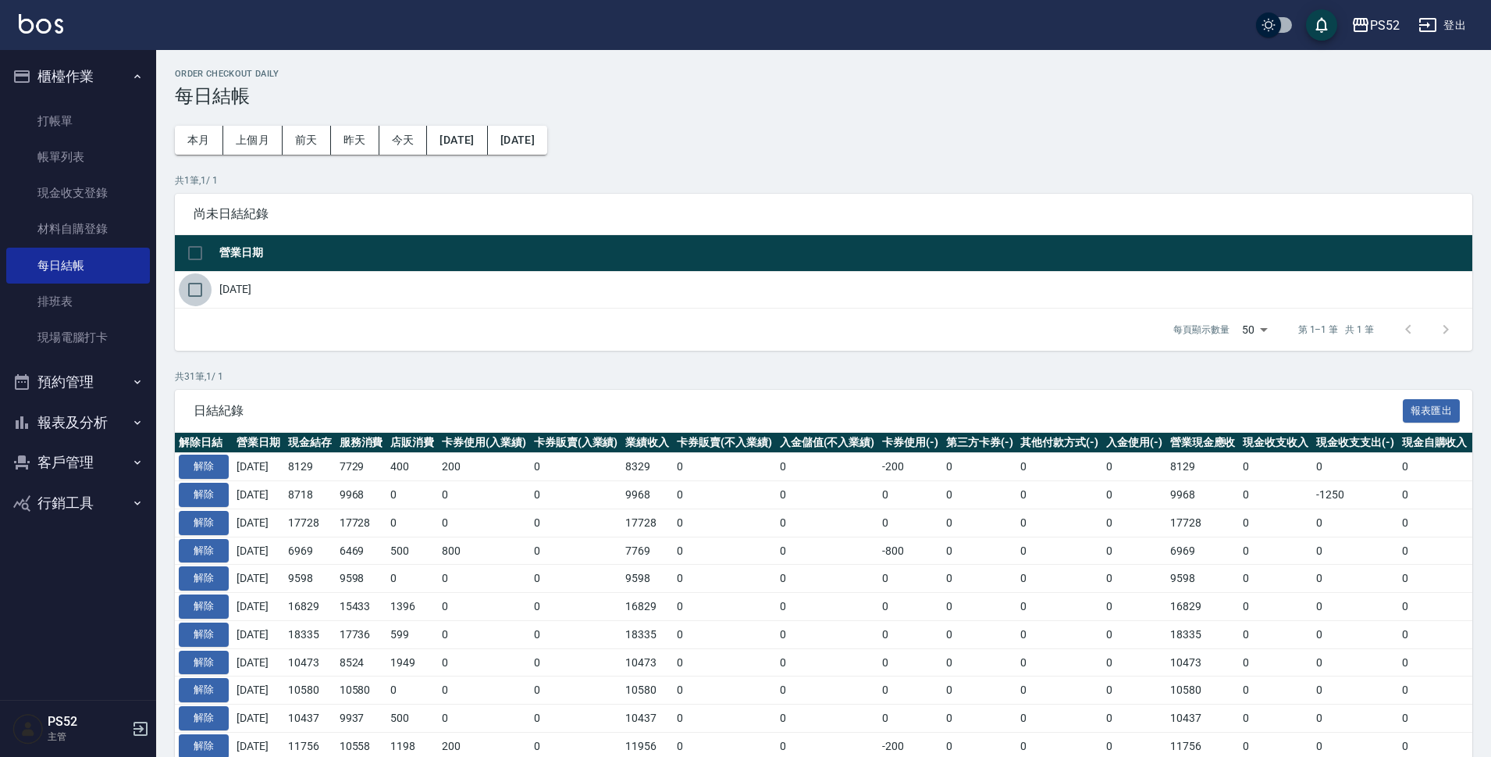
click at [191, 293] on input "checkbox" at bounding box center [195, 289] width 33 height 33
checkbox input "true"
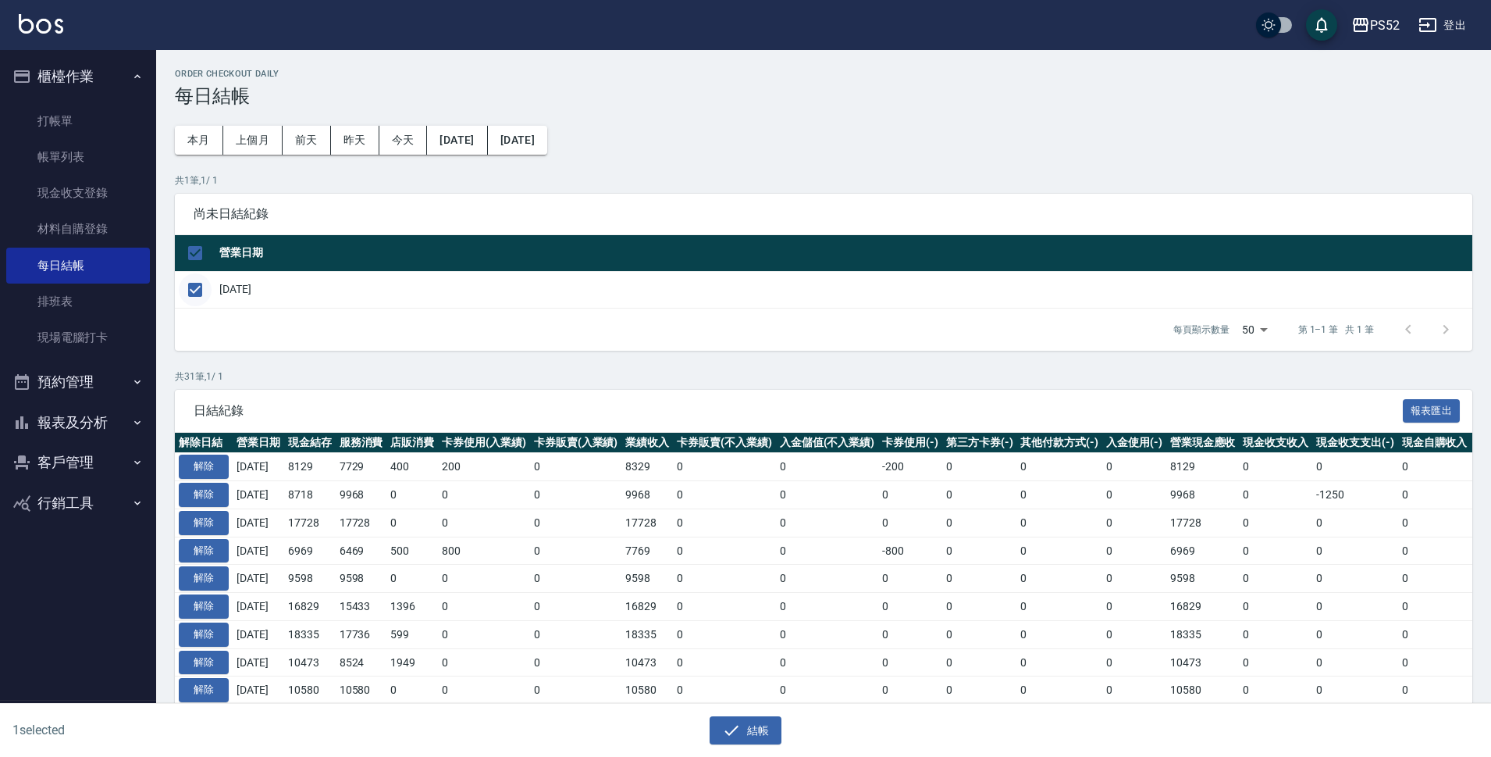
click at [197, 290] on input "checkbox" at bounding box center [195, 289] width 33 height 33
checkbox input "false"
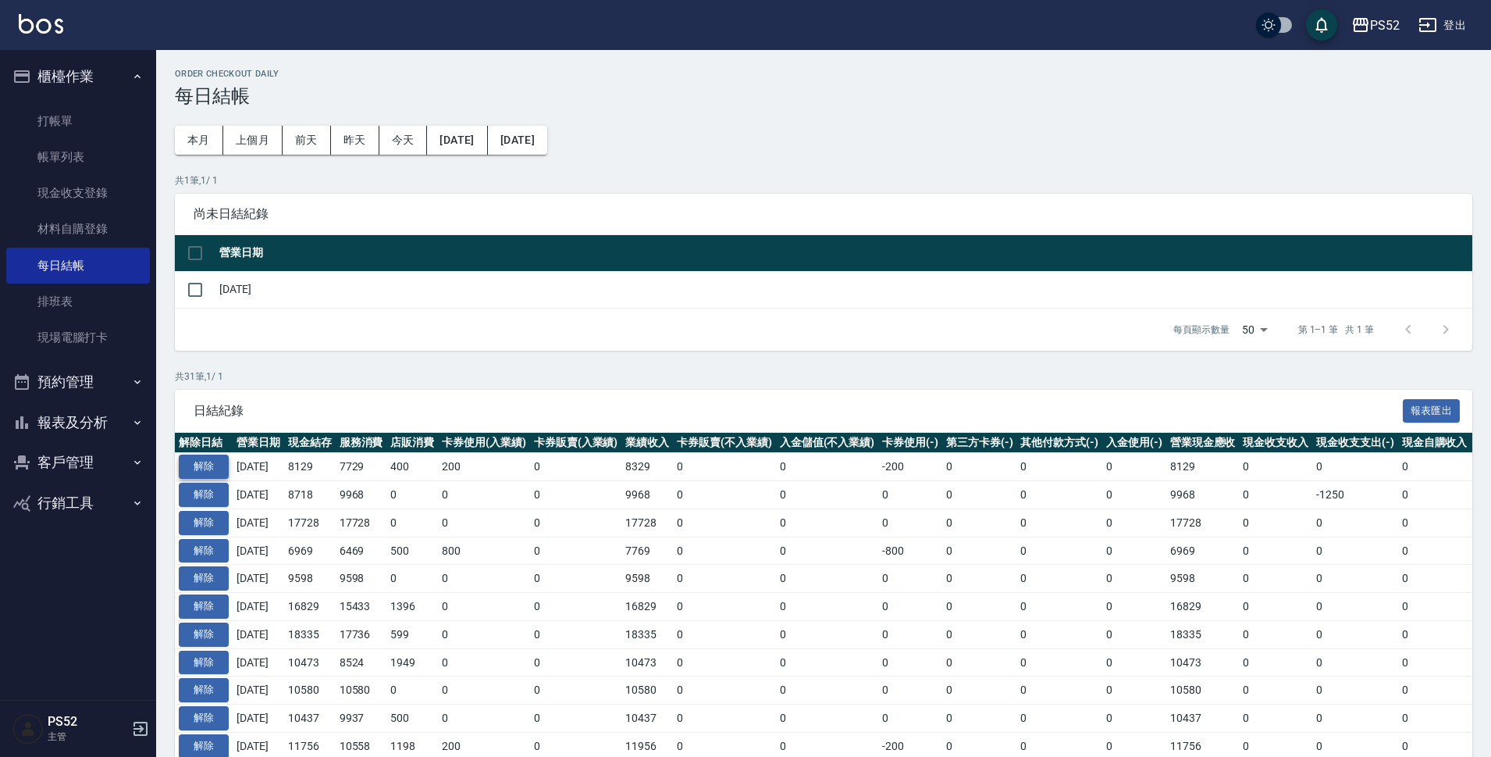
click at [199, 468] on button "解除" at bounding box center [204, 466] width 50 height 24
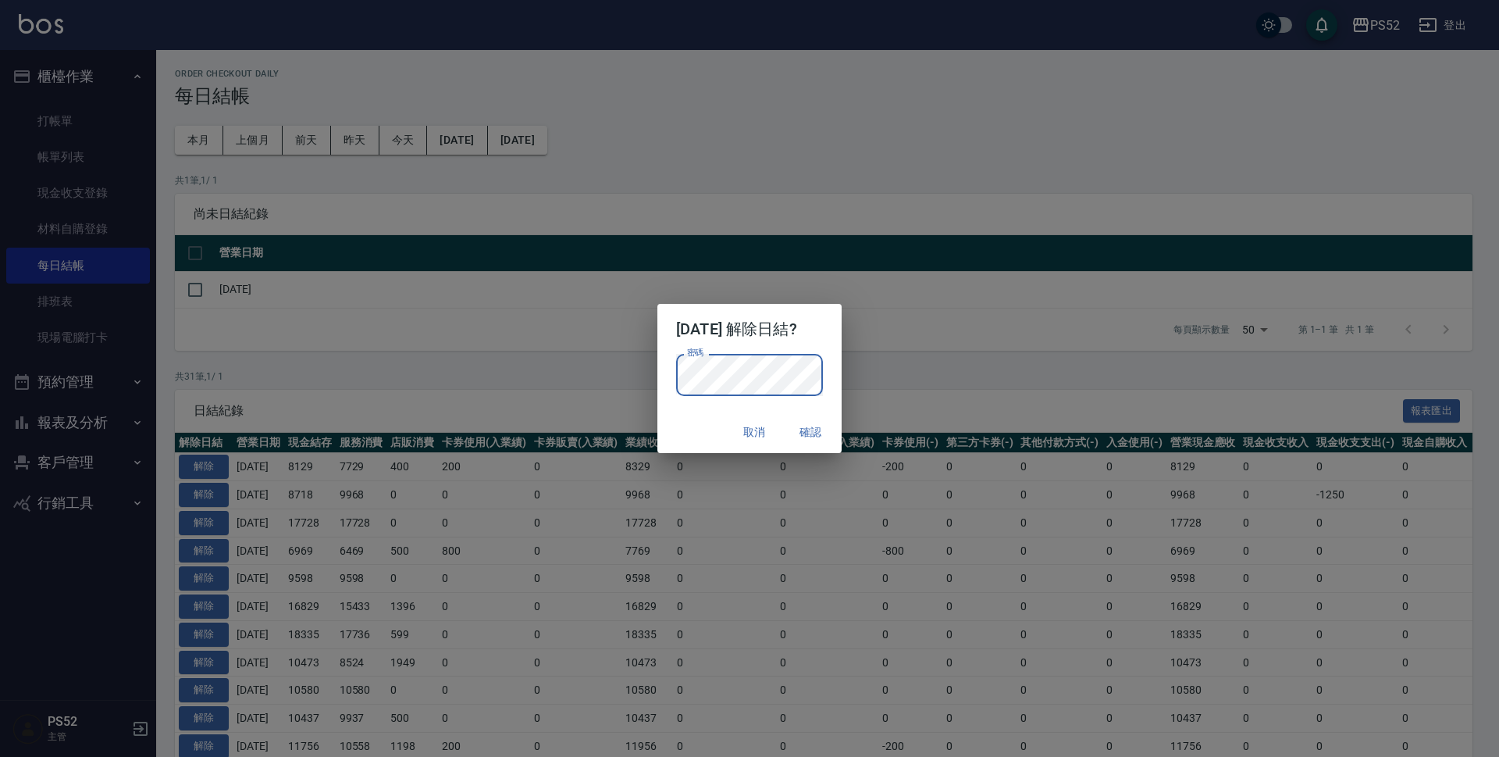
click at [829, 435] on button "確認" at bounding box center [811, 432] width 50 height 29
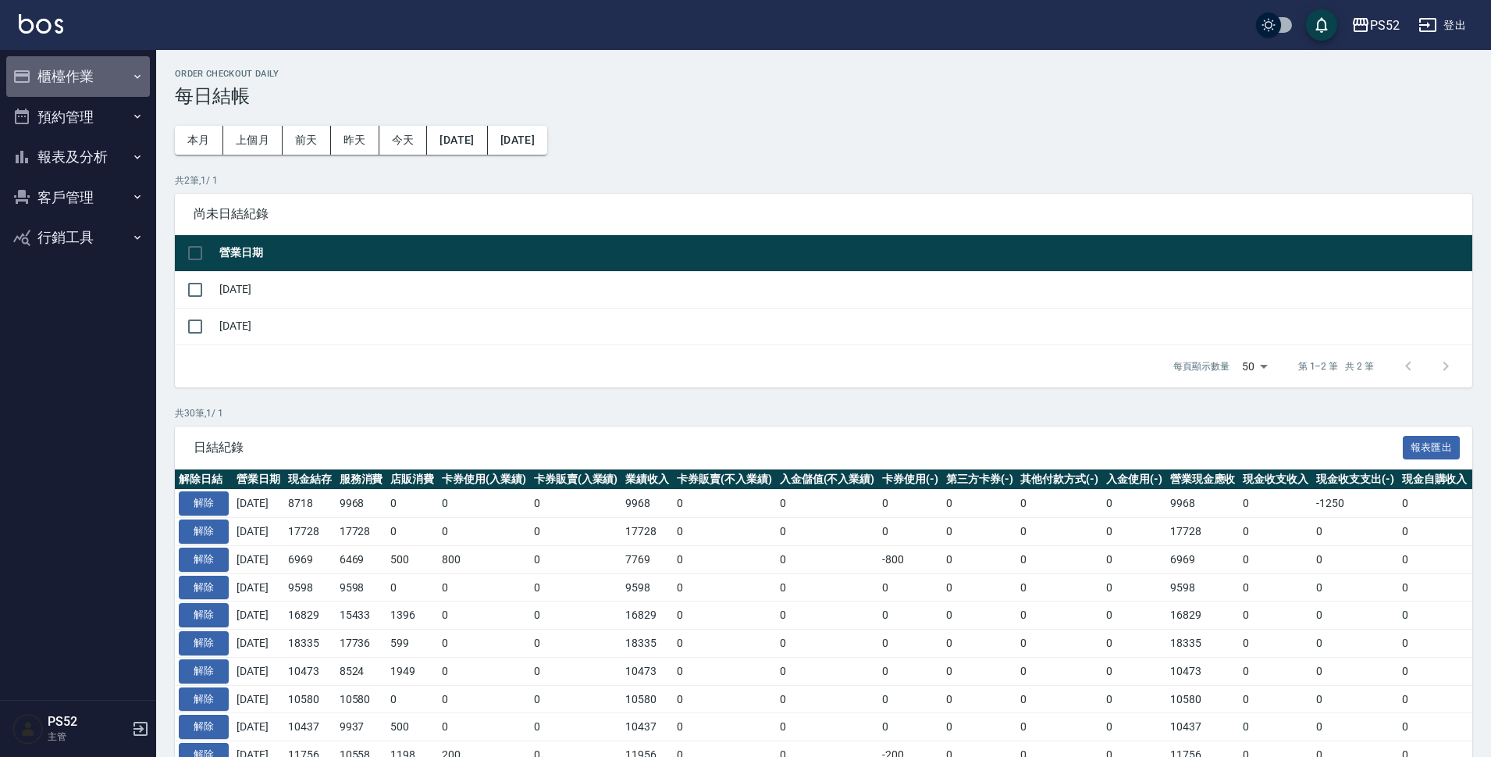
click at [95, 78] on button "櫃檯作業" at bounding box center [78, 76] width 144 height 41
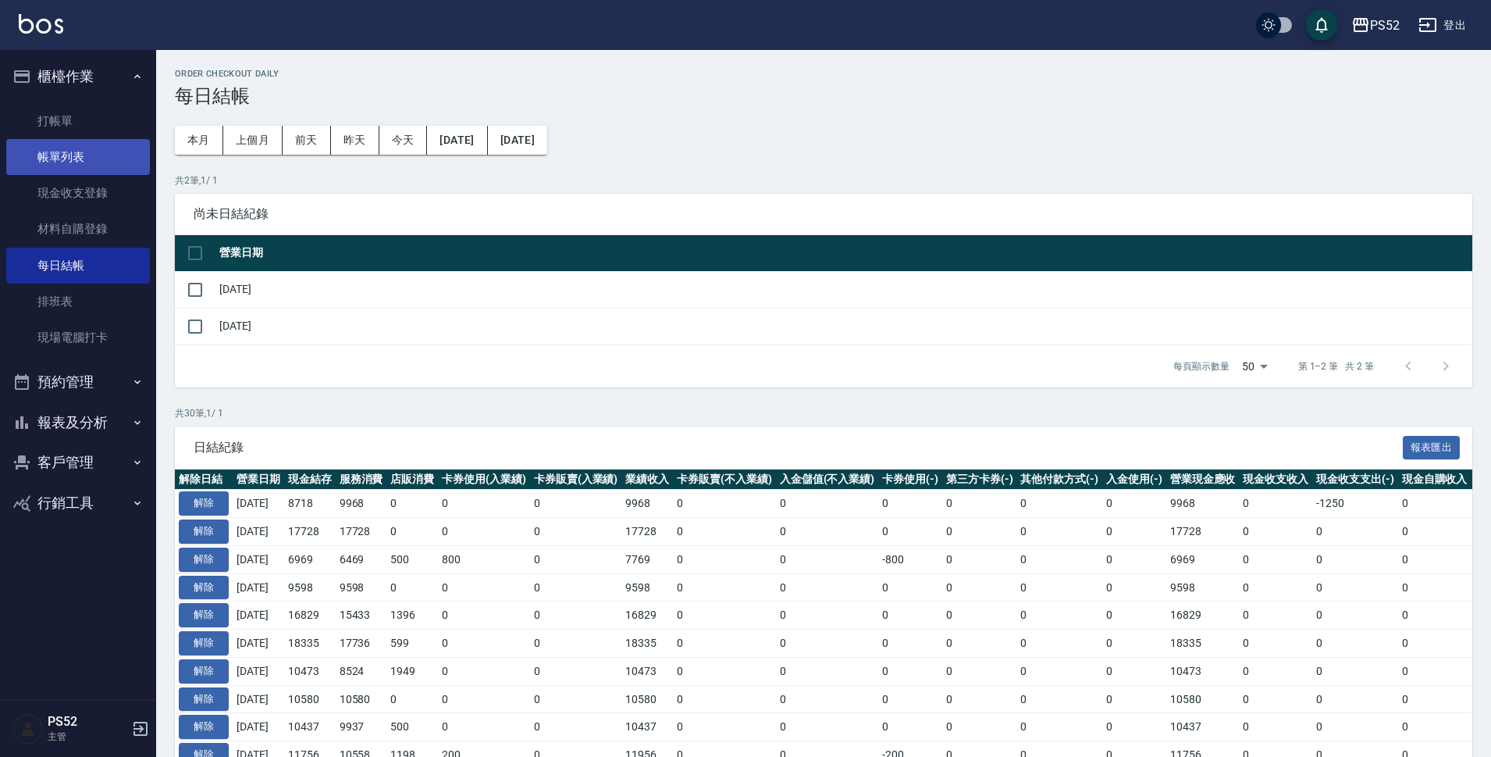
click at [91, 160] on link "帳單列表" at bounding box center [78, 157] width 144 height 36
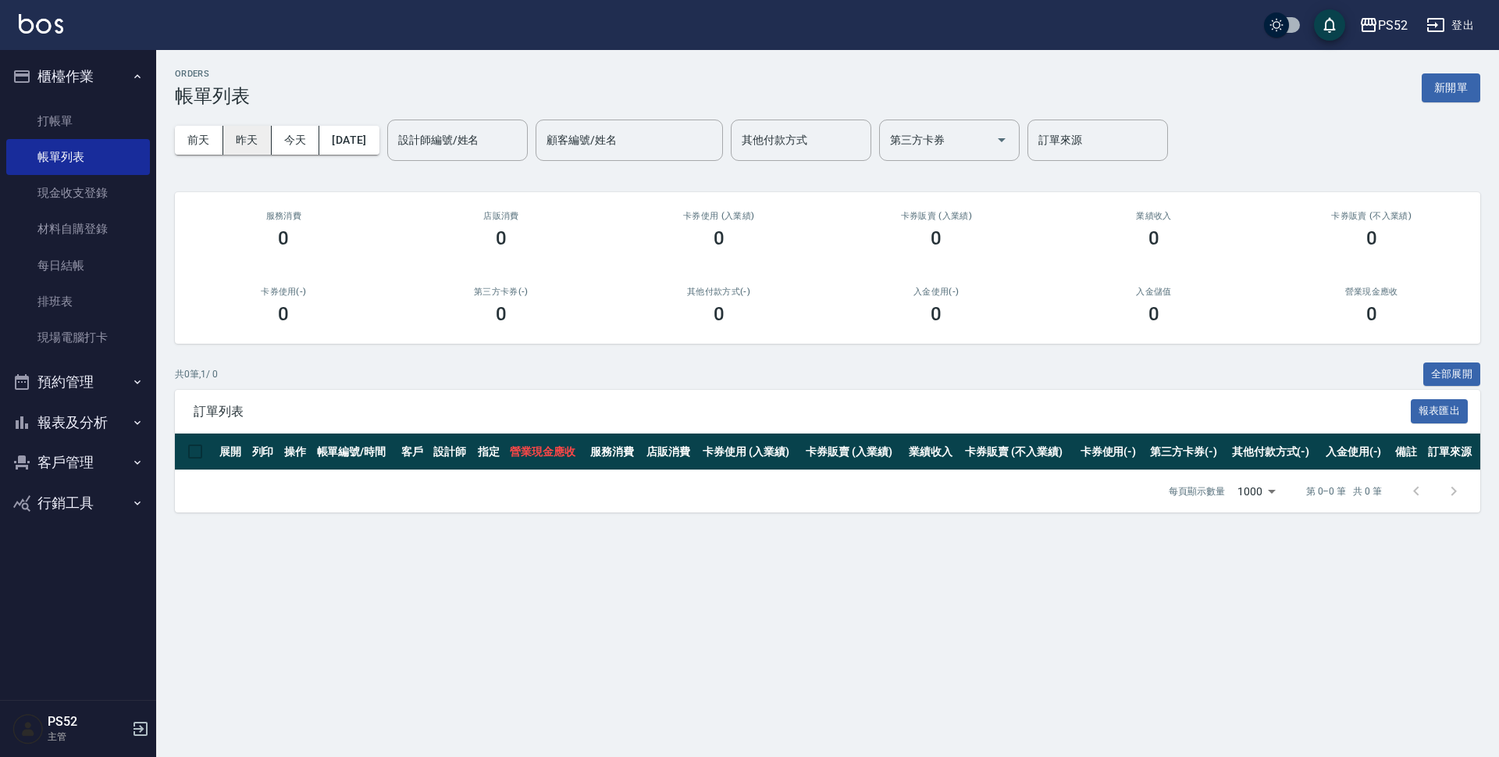
click at [251, 133] on button "昨天" at bounding box center [247, 140] width 48 height 29
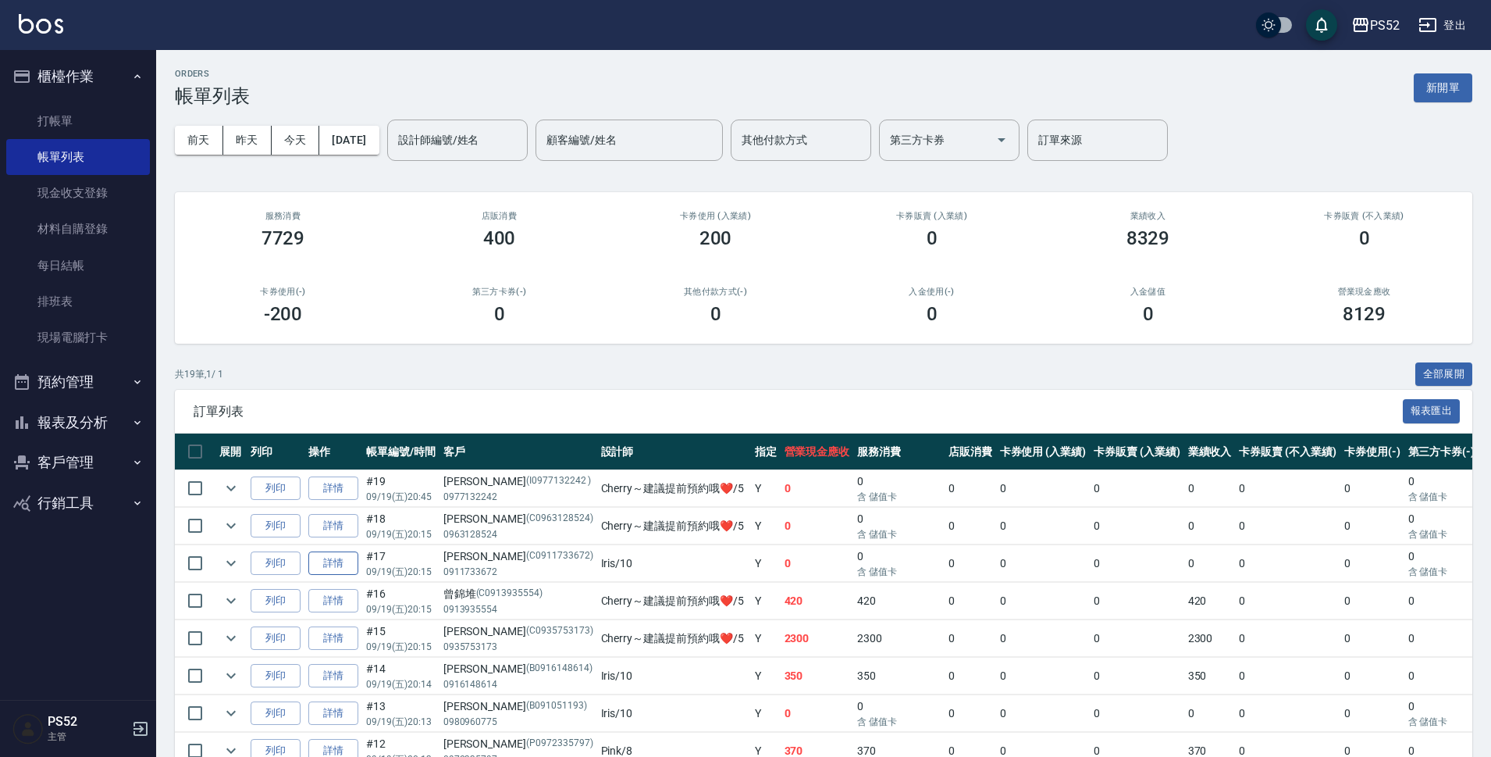
click at [343, 562] on link "詳情" at bounding box center [333, 563] width 50 height 24
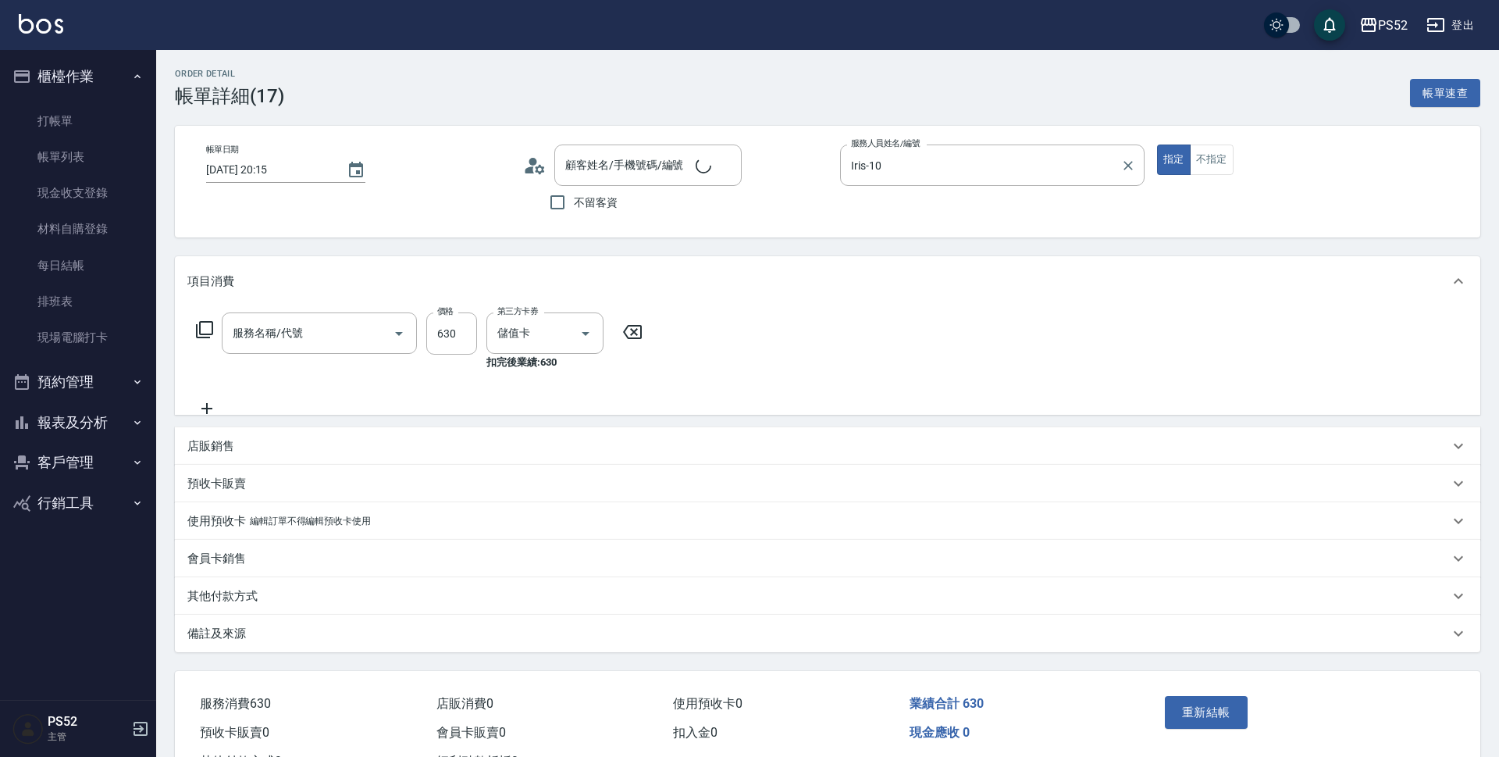
type input "2025/09/19 20:15"
type input "Iris-10"
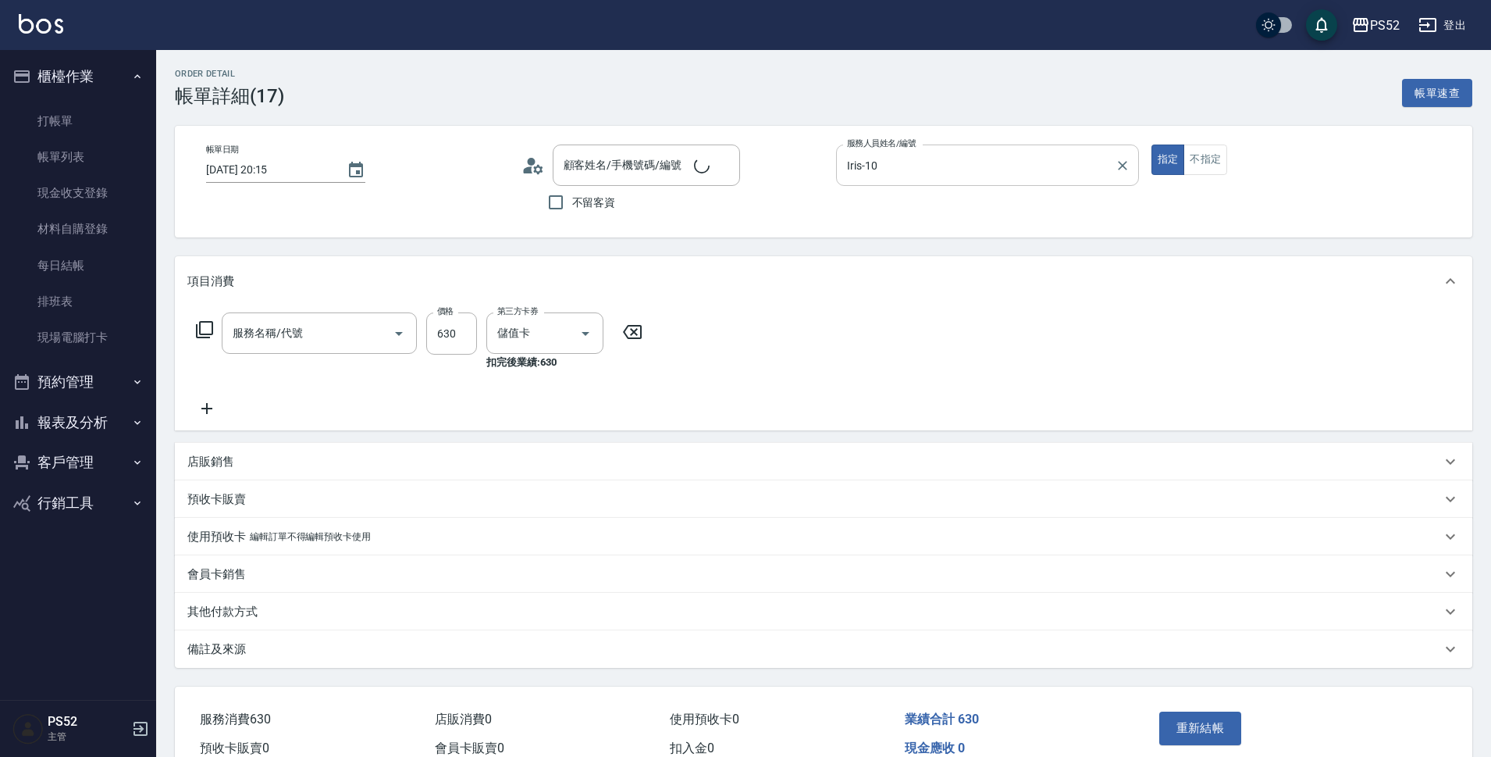
type input "精油SPA699(SC2)"
click at [981, 177] on input "Iris-10" at bounding box center [975, 164] width 265 height 27
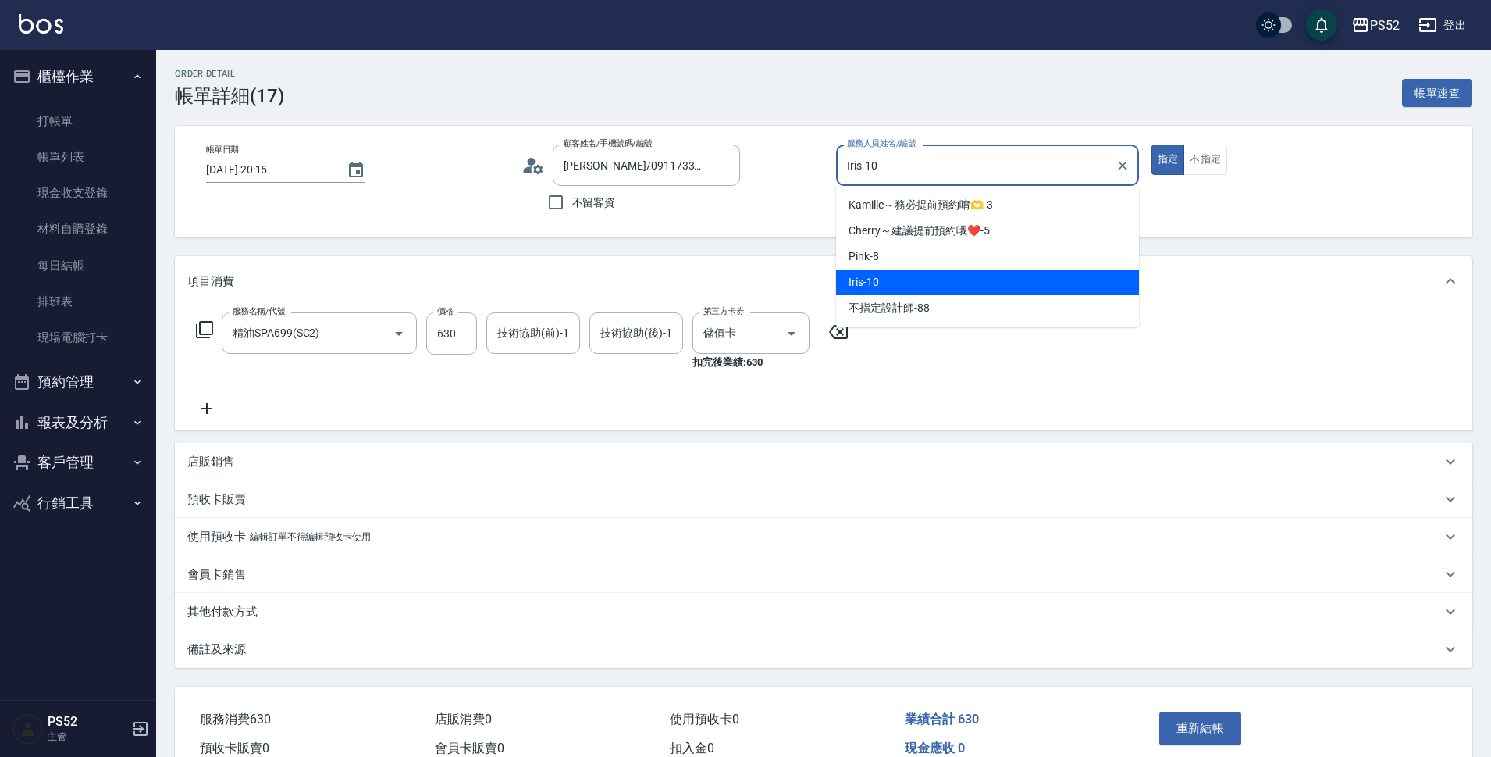
type input "石志中/0911733672/C0911733672"
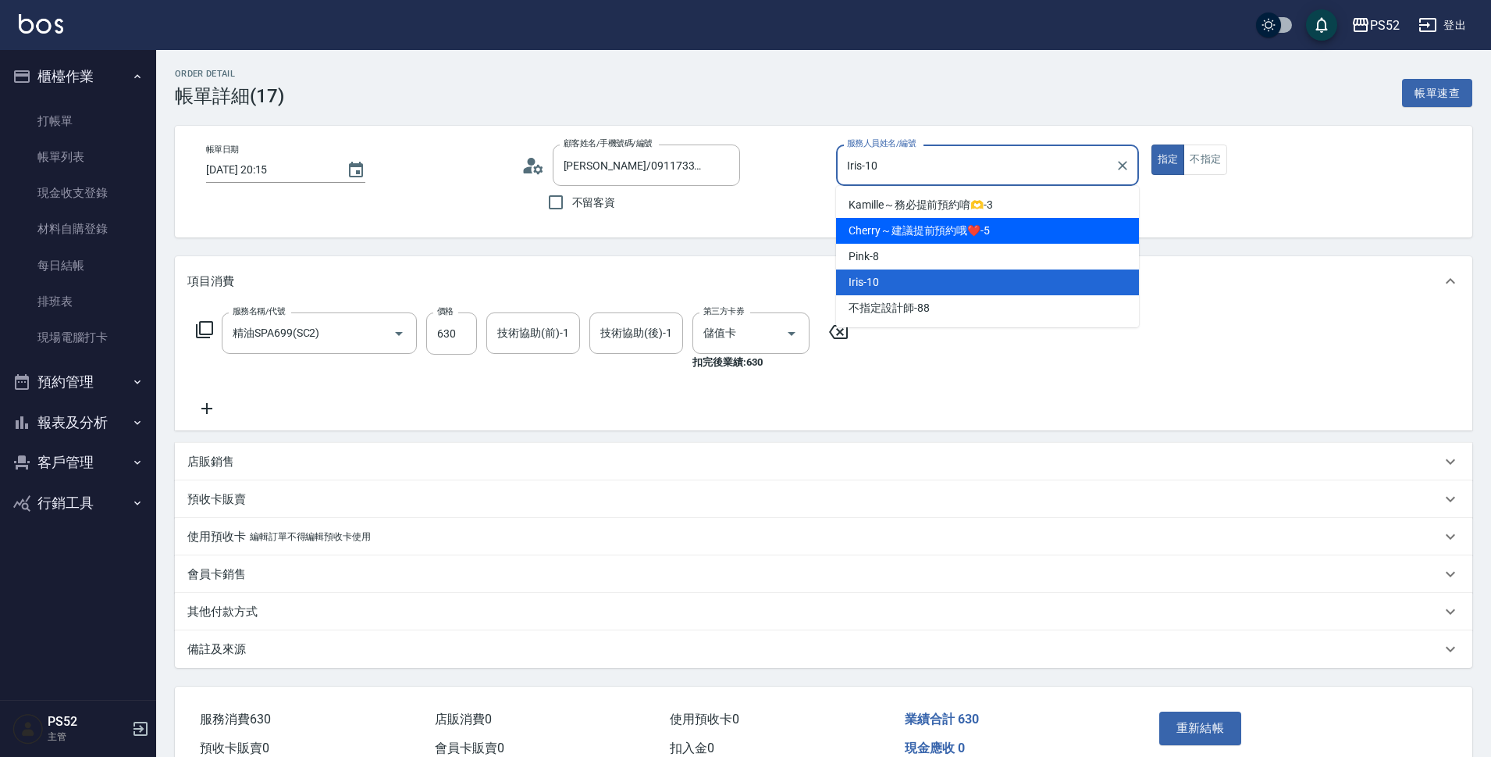
click at [957, 233] on span "Cherry～建議提前預約哦❤️ -5" at bounding box center [919, 231] width 141 height 16
type input "Cherry～建議提前預約哦❤️-5"
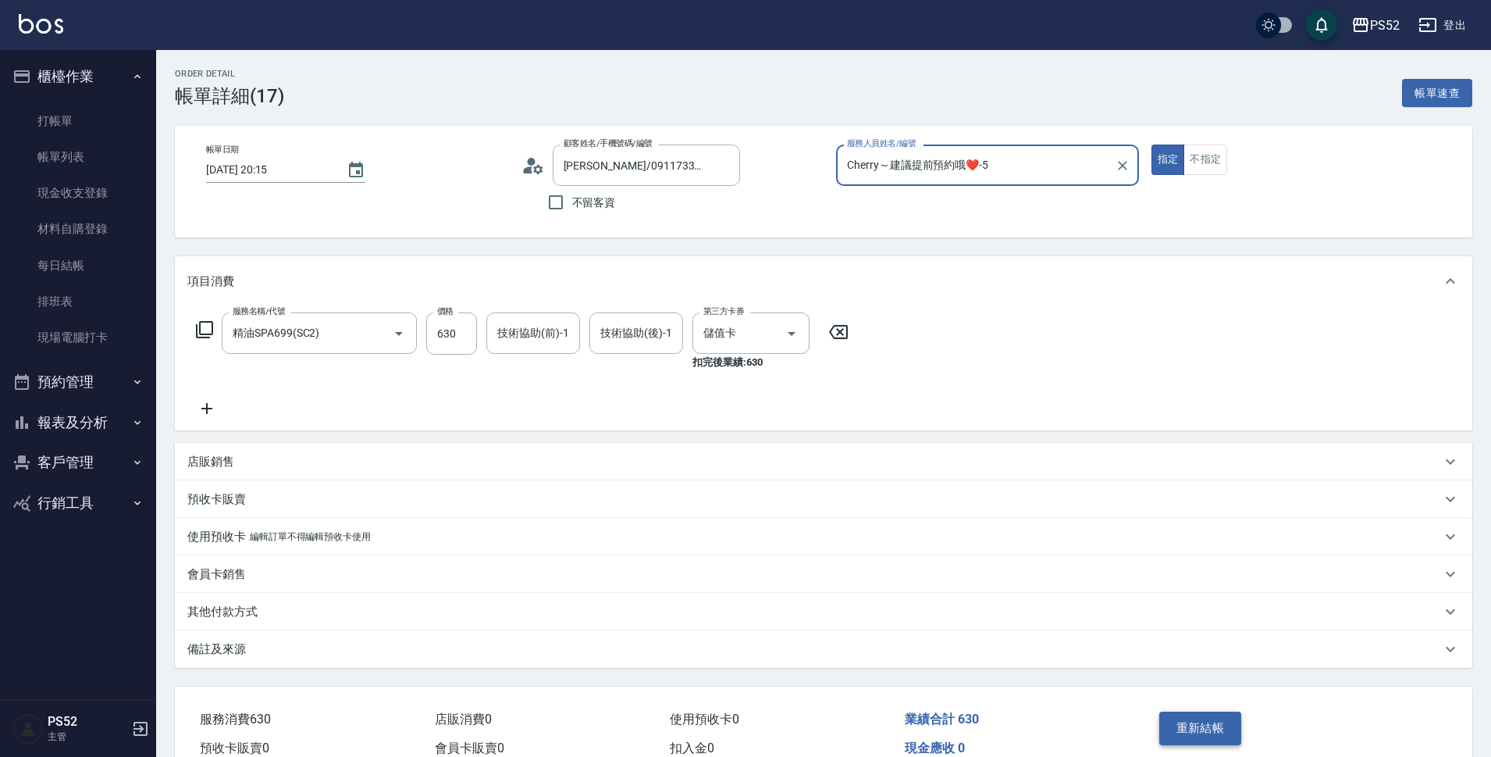
click at [1191, 720] on button "重新結帳" at bounding box center [1201, 727] width 83 height 33
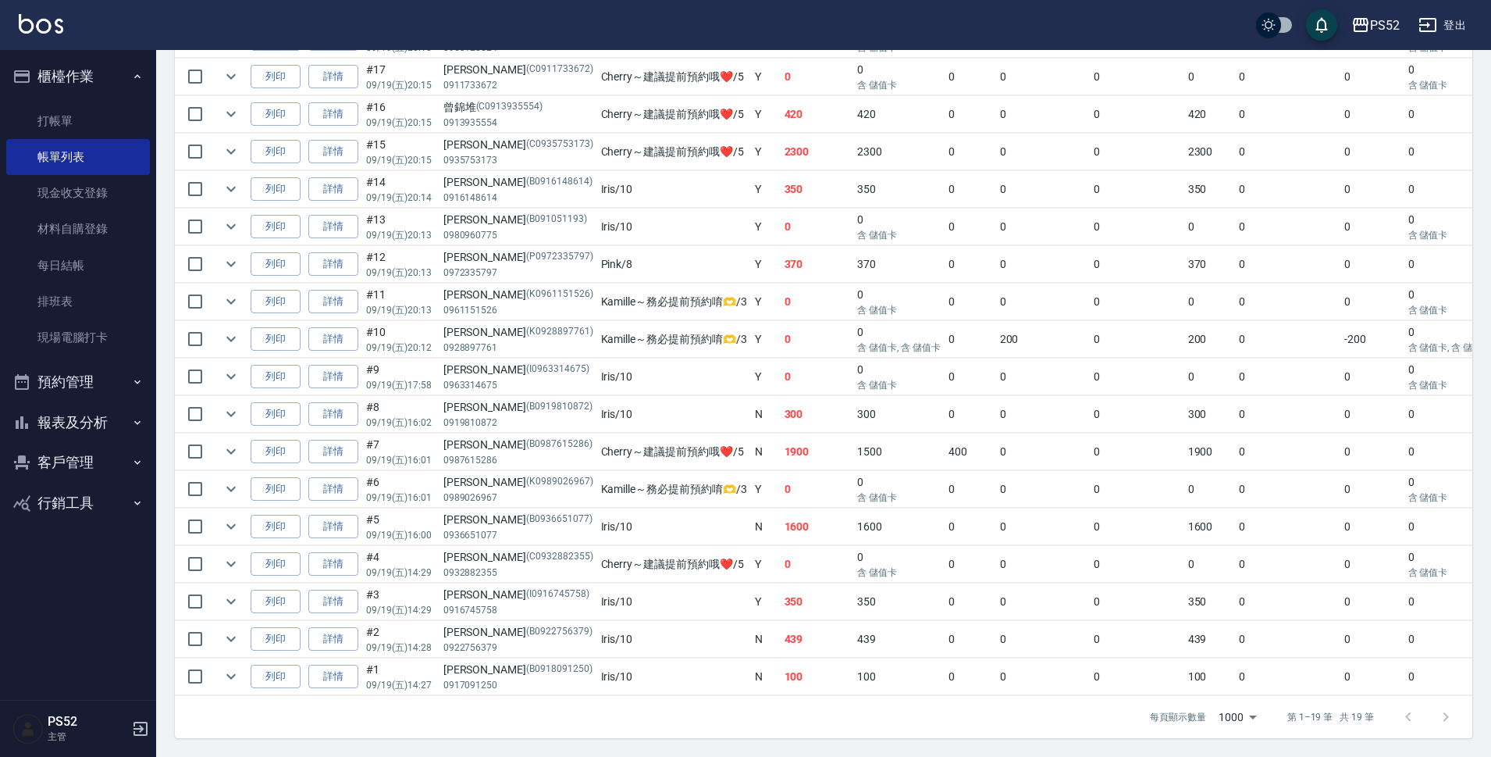
scroll to position [500, 0]
click at [85, 412] on button "報表及分析" at bounding box center [78, 422] width 144 height 41
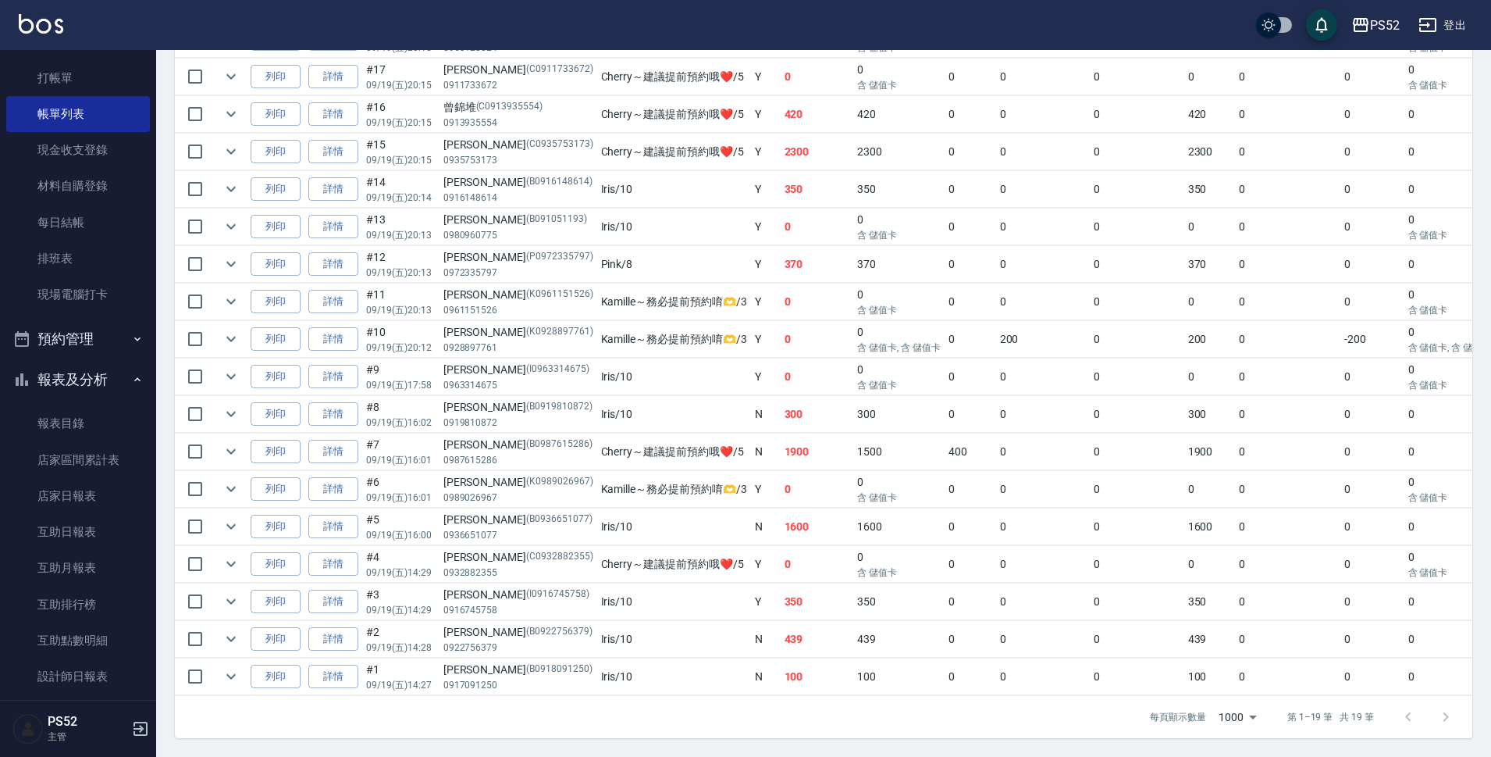
scroll to position [182, 0]
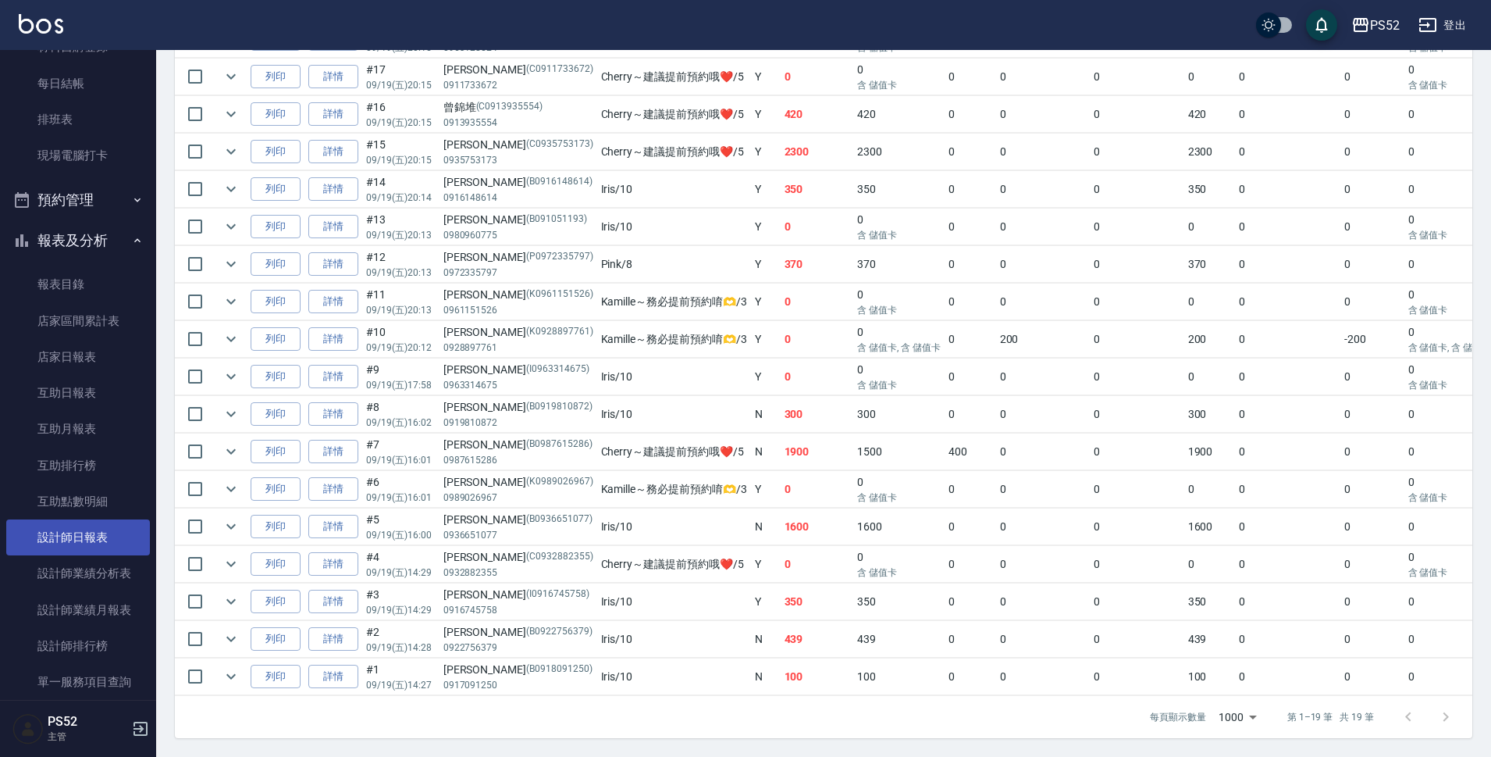
click at [102, 534] on link "設計師日報表" at bounding box center [78, 537] width 144 height 36
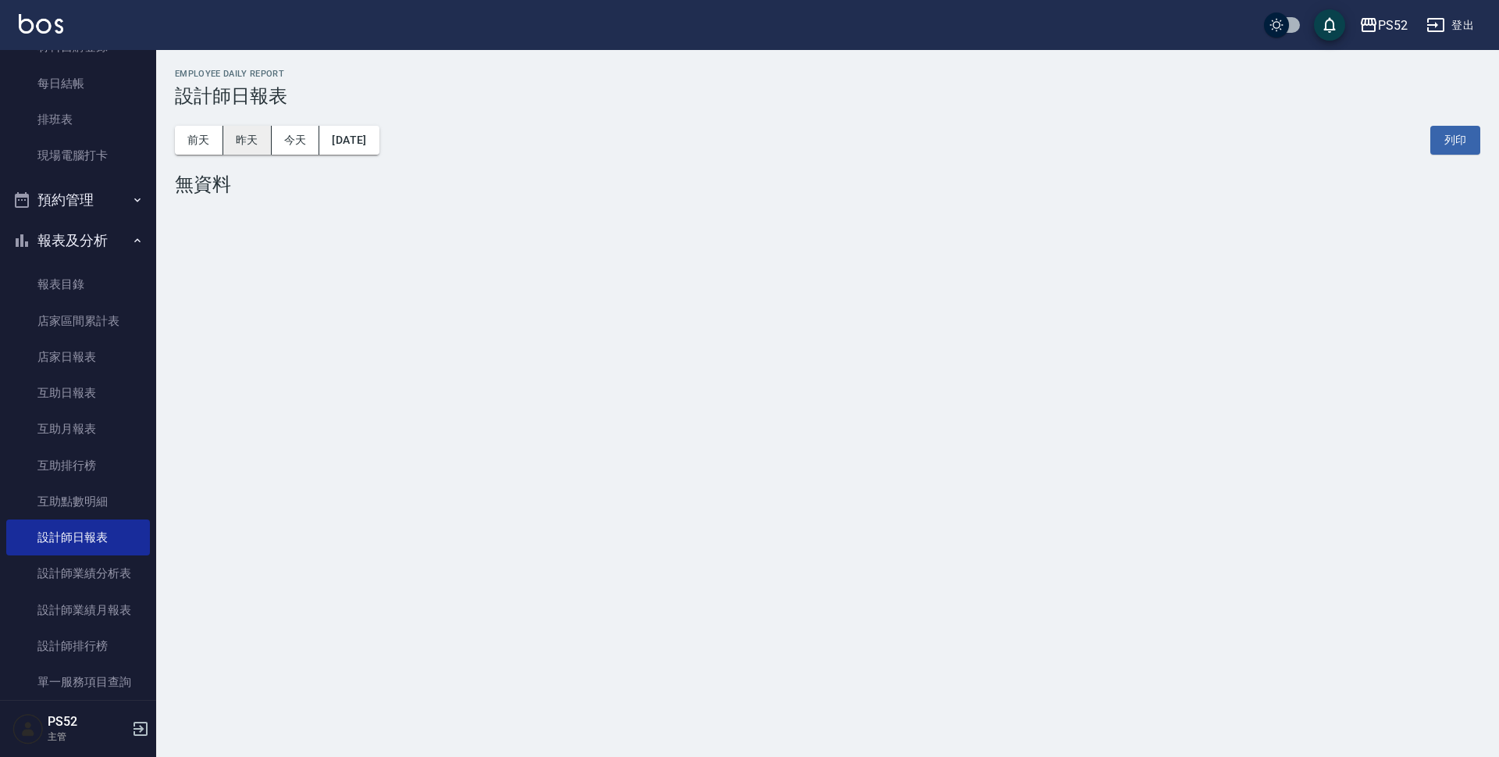
click at [251, 154] on button "昨天" at bounding box center [247, 140] width 48 height 29
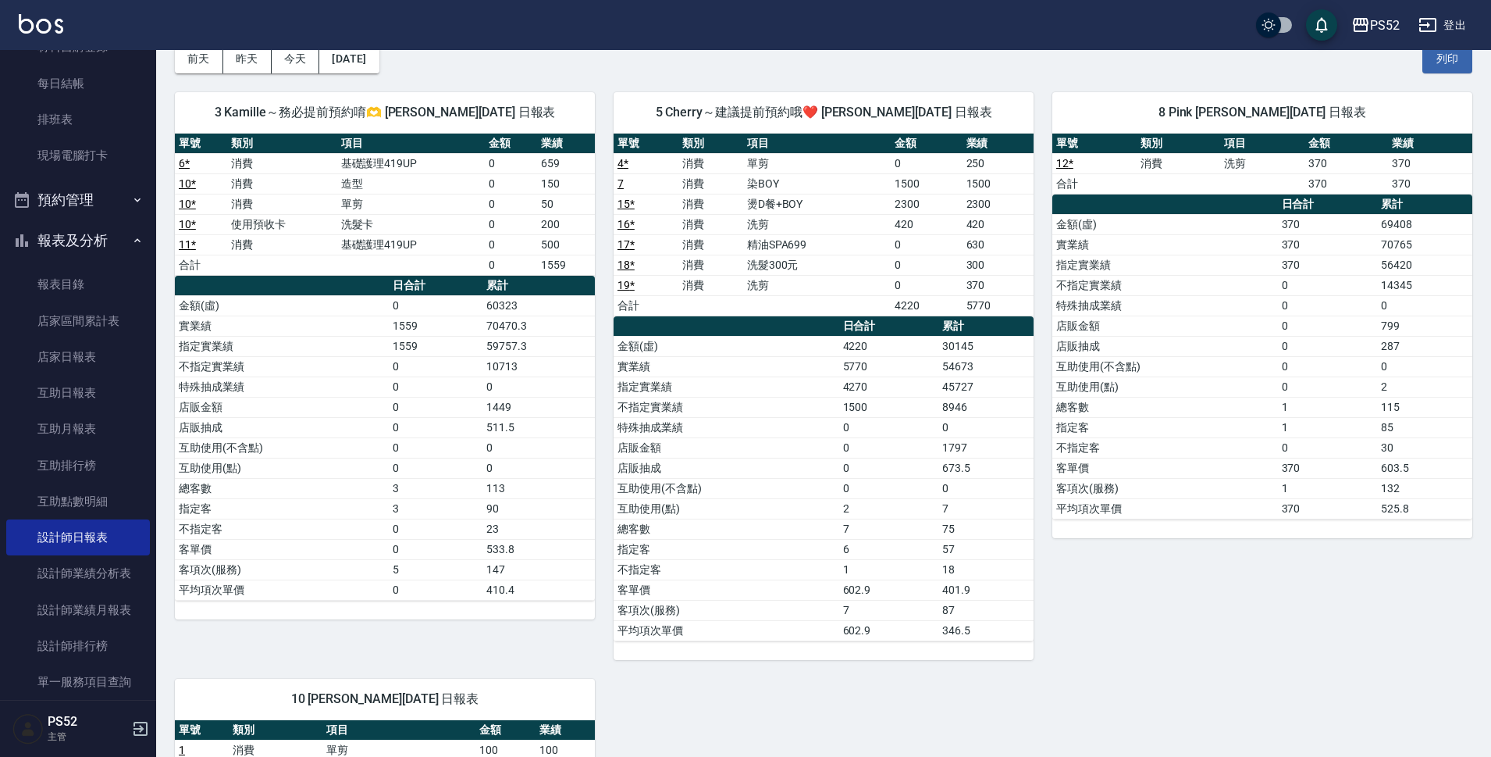
scroll to position [78, 0]
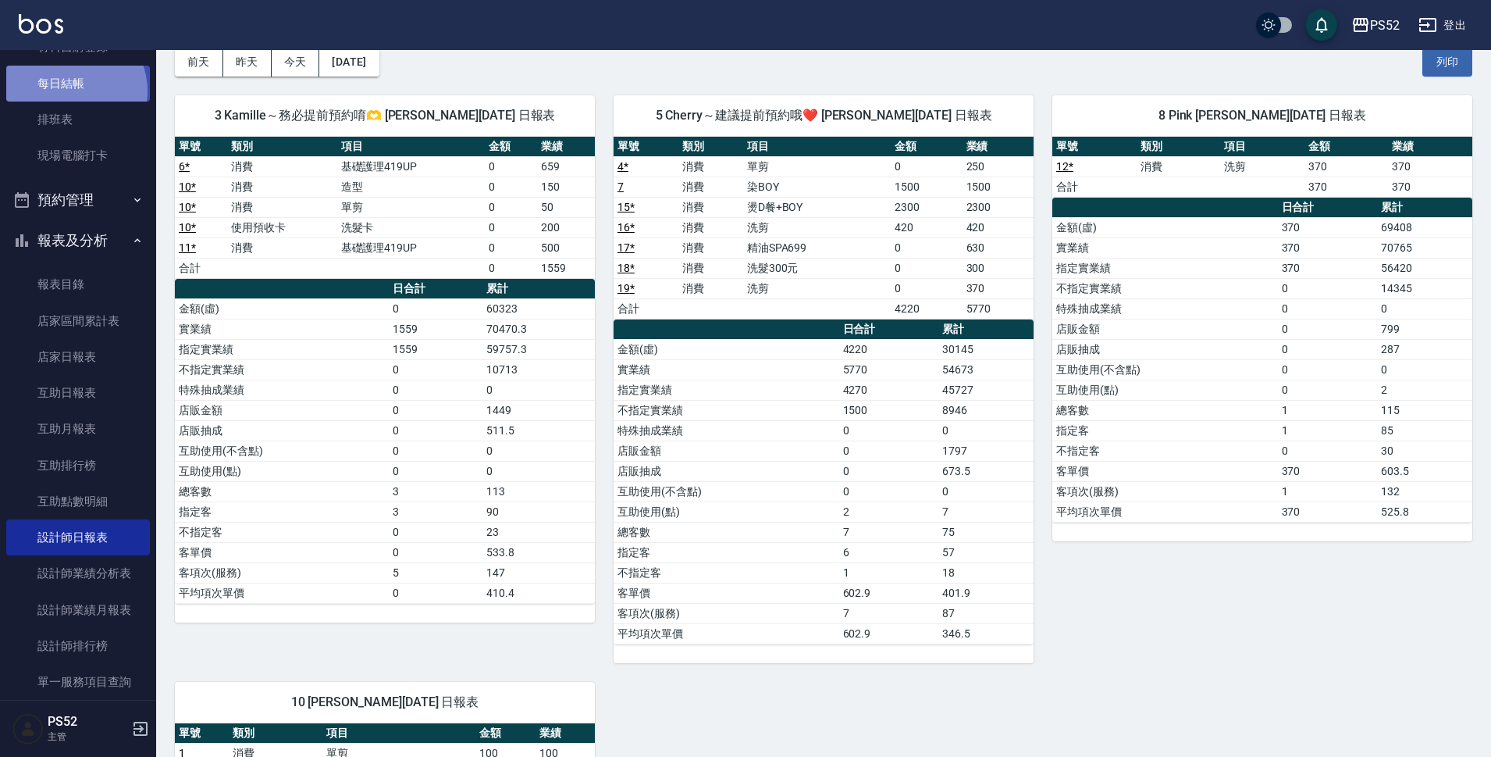
click at [68, 91] on link "每日結帳" at bounding box center [78, 84] width 144 height 36
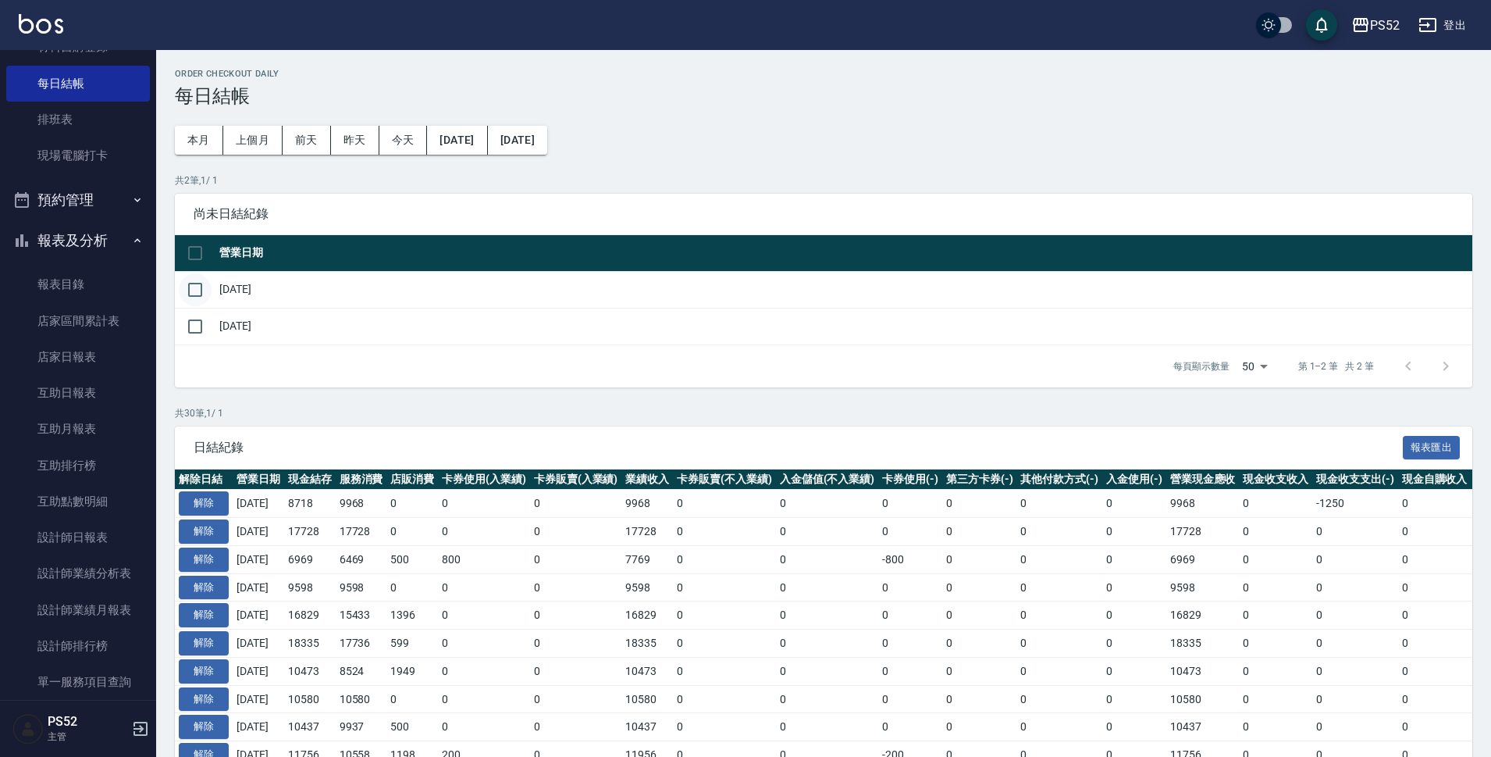
click at [195, 286] on input "checkbox" at bounding box center [195, 289] width 33 height 33
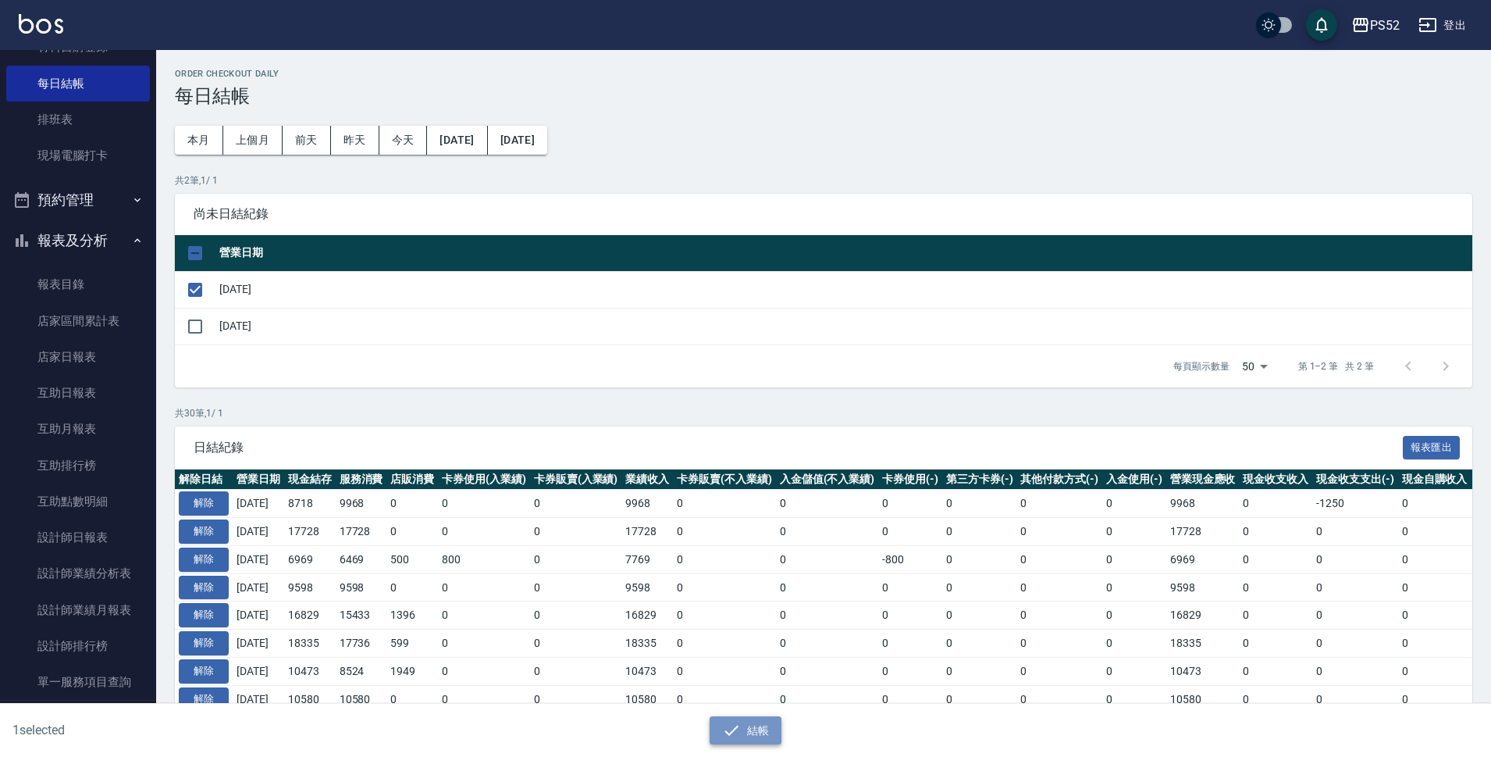
click at [764, 732] on button "結帳" at bounding box center [746, 730] width 73 height 29
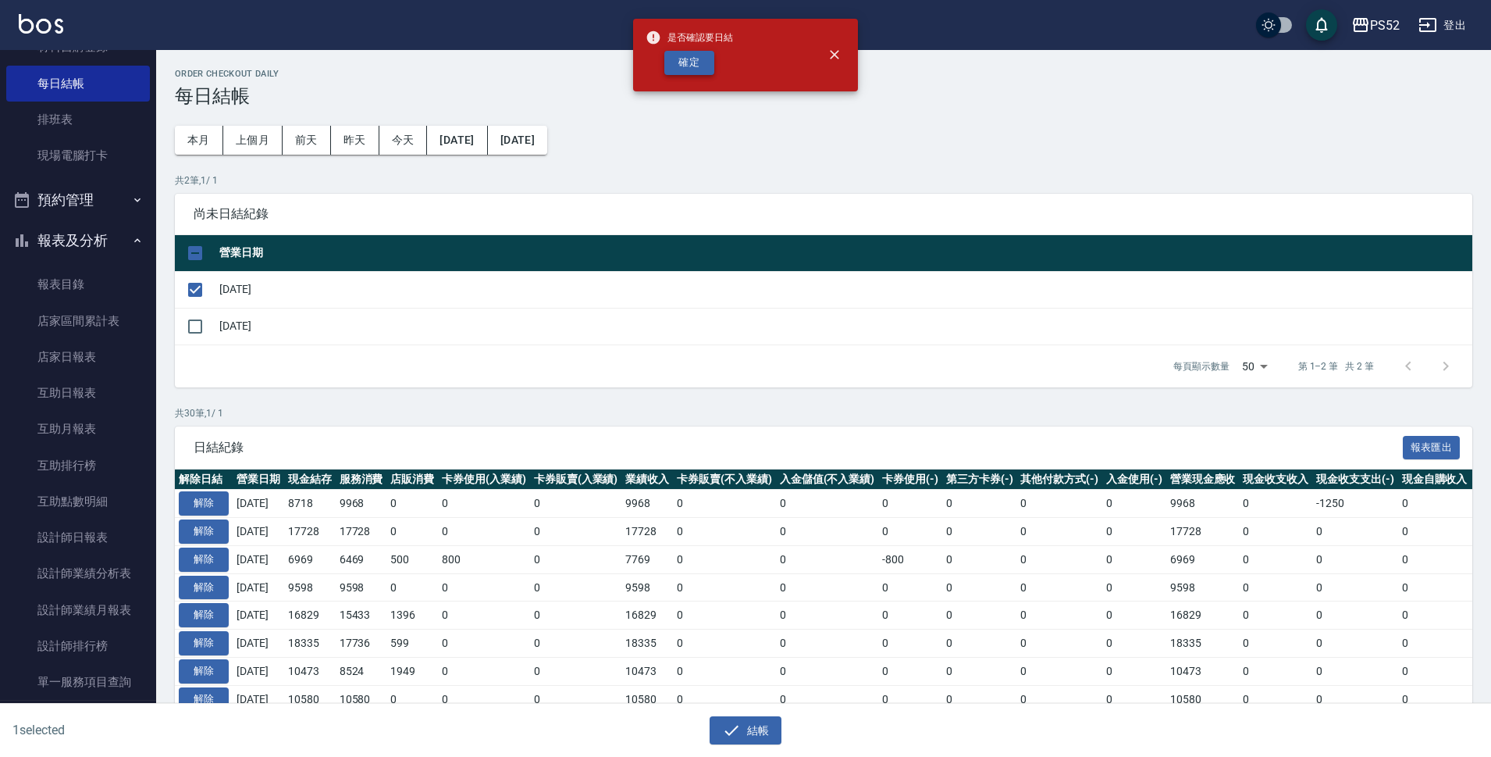
click at [668, 64] on button "確定" at bounding box center [689, 63] width 50 height 24
checkbox input "false"
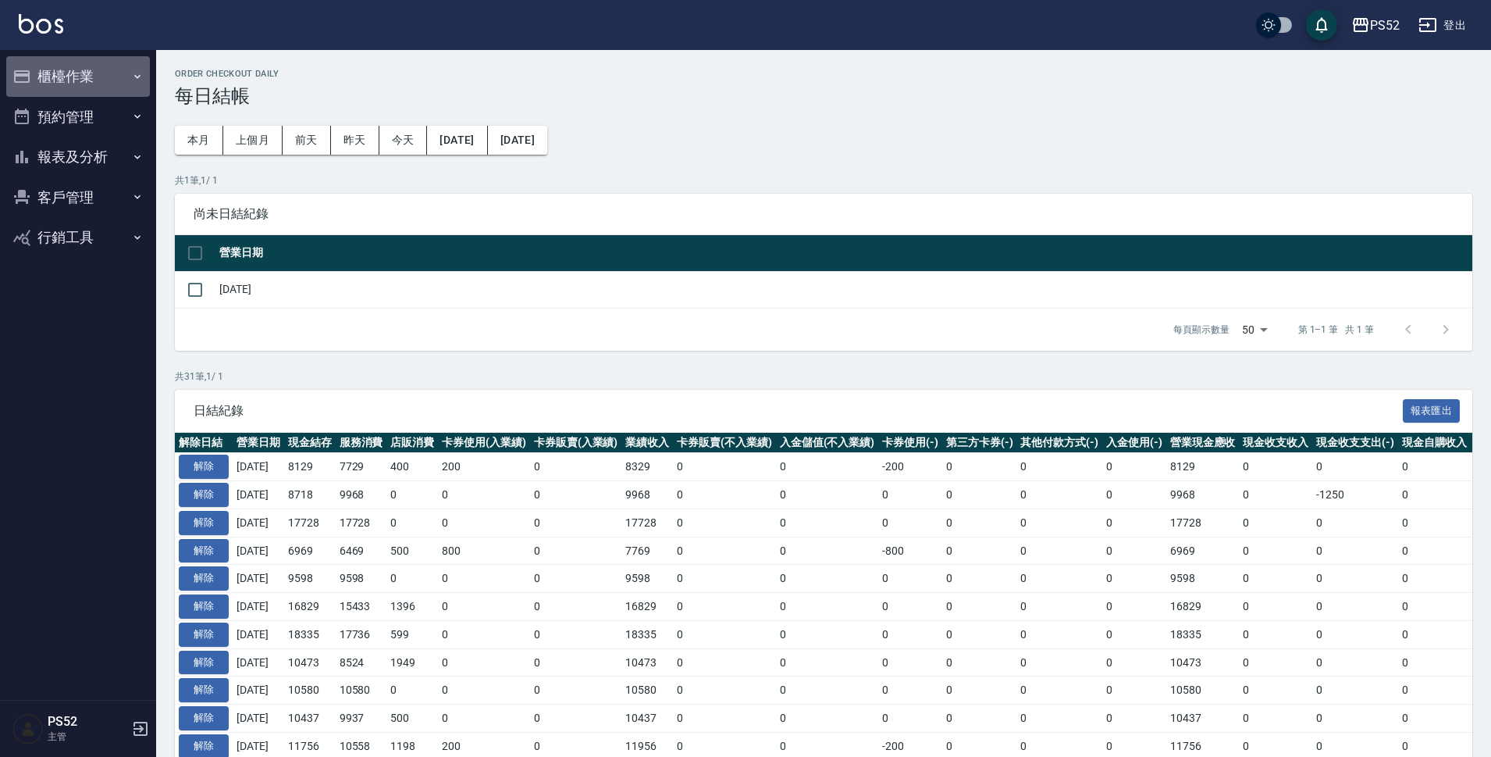
click at [41, 63] on button "櫃檯作業" at bounding box center [78, 76] width 144 height 41
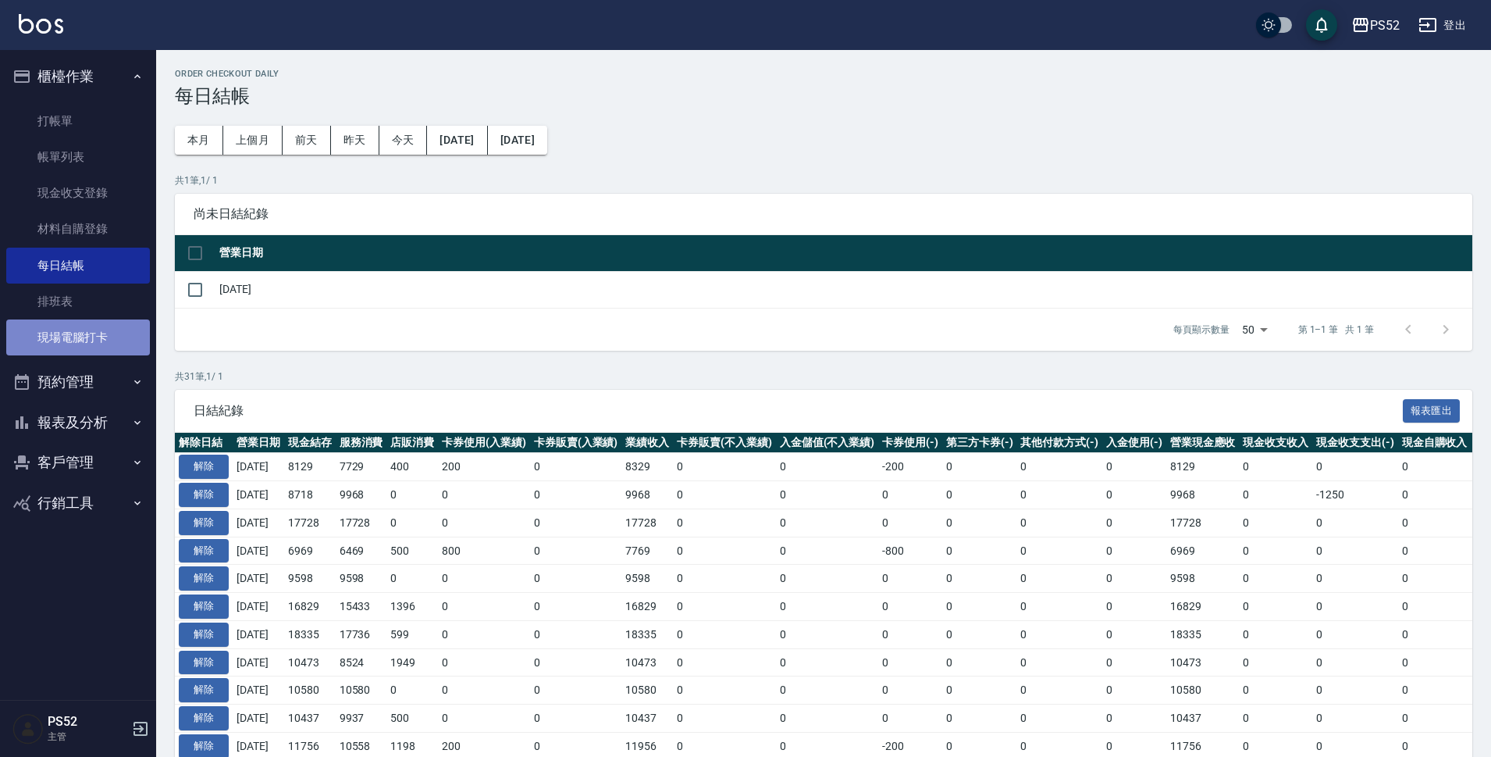
click at [102, 341] on link "現場電腦打卡" at bounding box center [78, 337] width 144 height 36
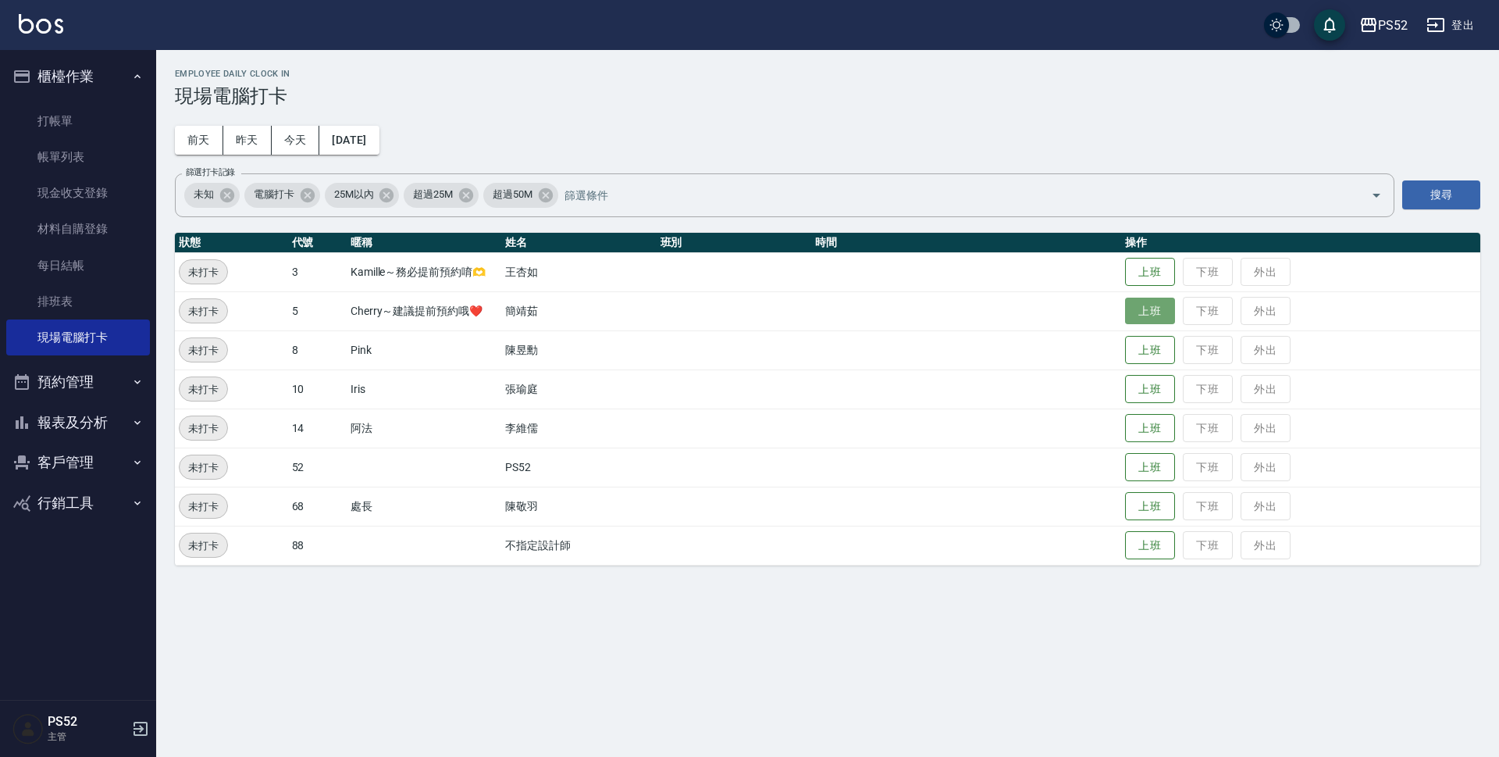
click at [1142, 319] on button "上班" at bounding box center [1150, 310] width 50 height 27
